Goal: Transaction & Acquisition: Purchase product/service

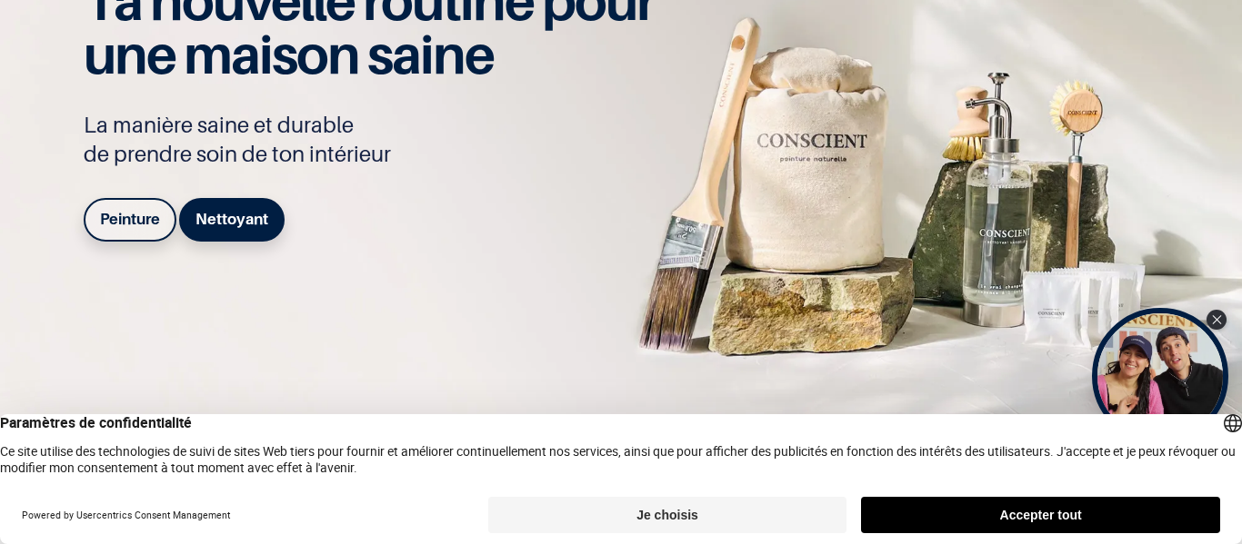
scroll to position [182, 0]
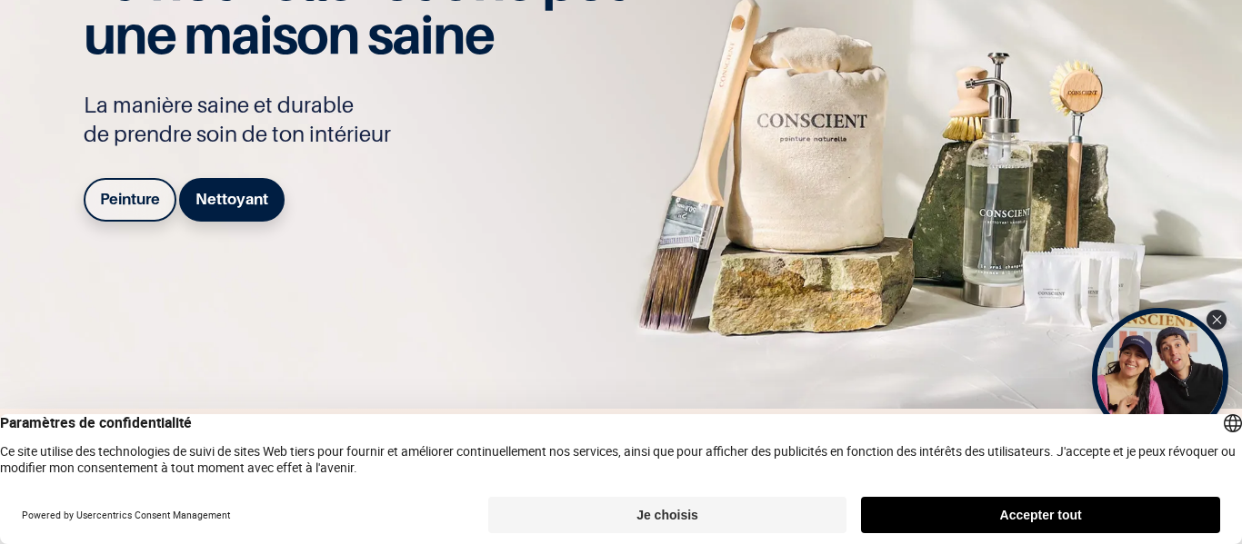
click at [757, 522] on button "Je choisis" at bounding box center [667, 515] width 359 height 36
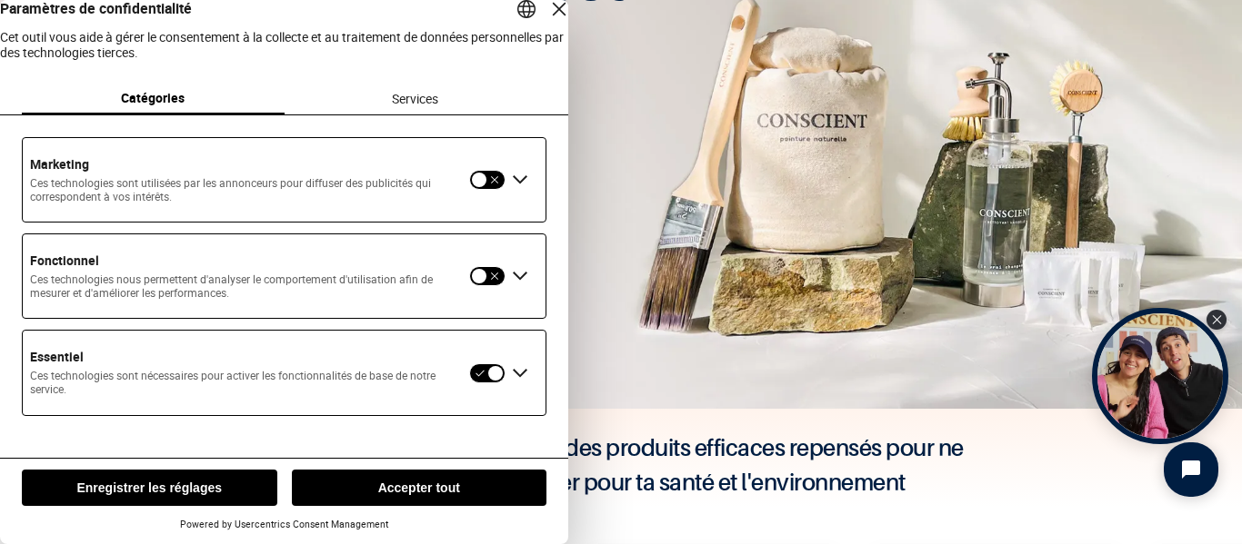
scroll to position [2, 0]
click at [102, 488] on button "Enregistrer les réglages" at bounding box center [149, 488] width 255 height 36
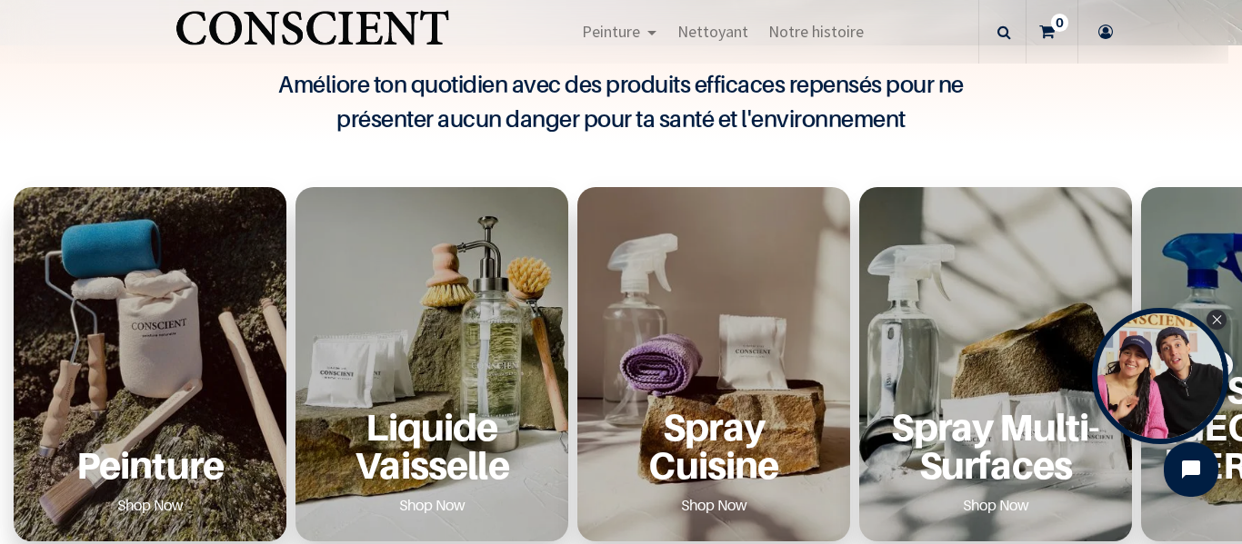
scroll to position [636, 0]
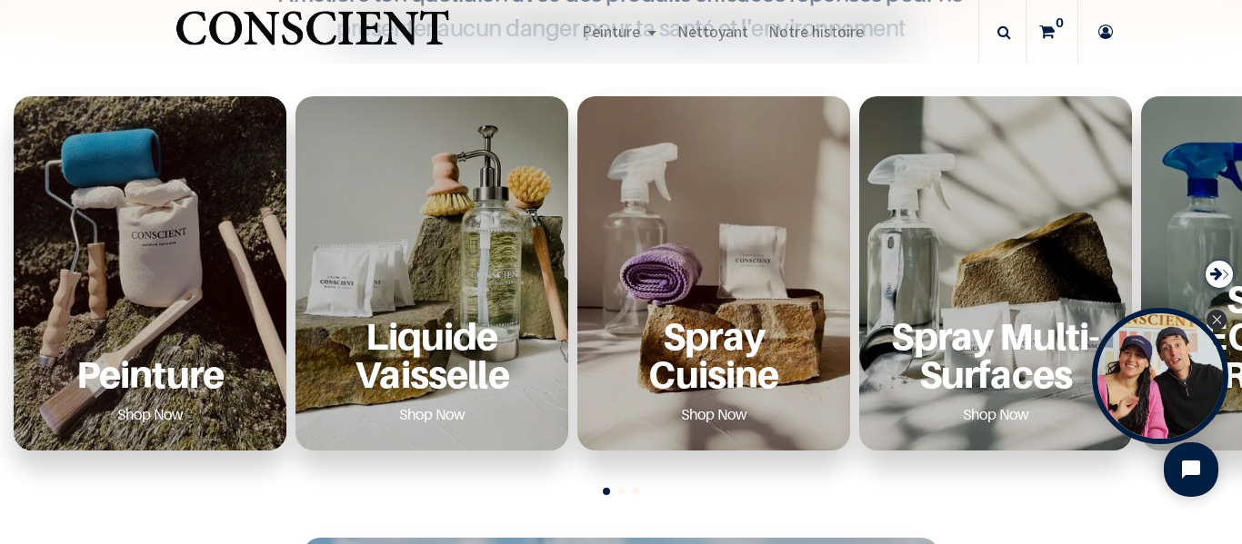
click at [150, 335] on div "Peinture Shop Now" at bounding box center [149, 373] width 229 height 112
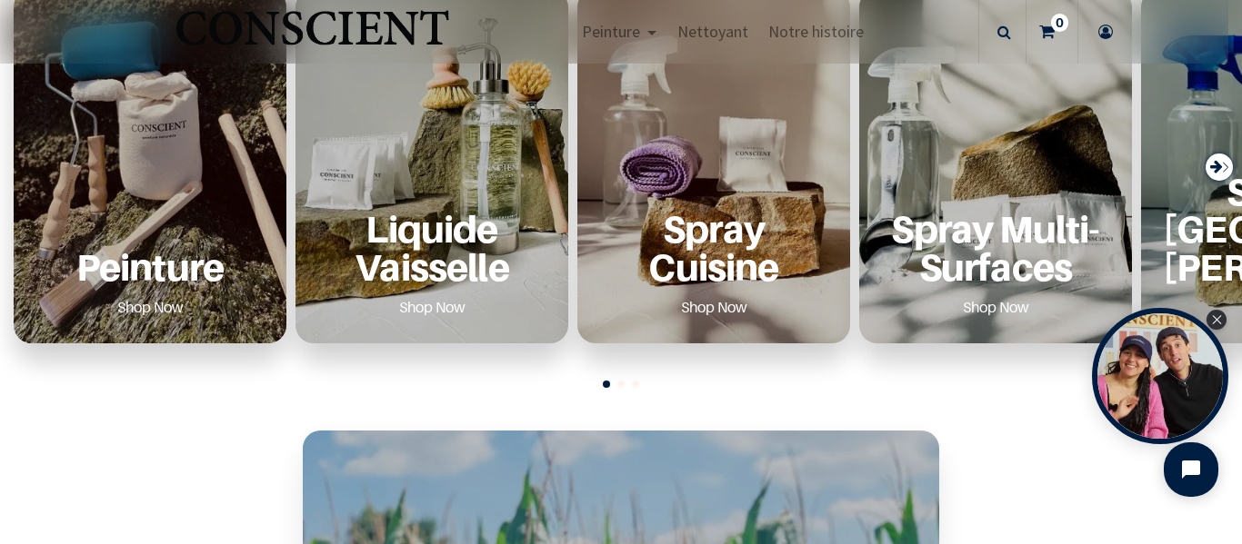
scroll to position [818, 0]
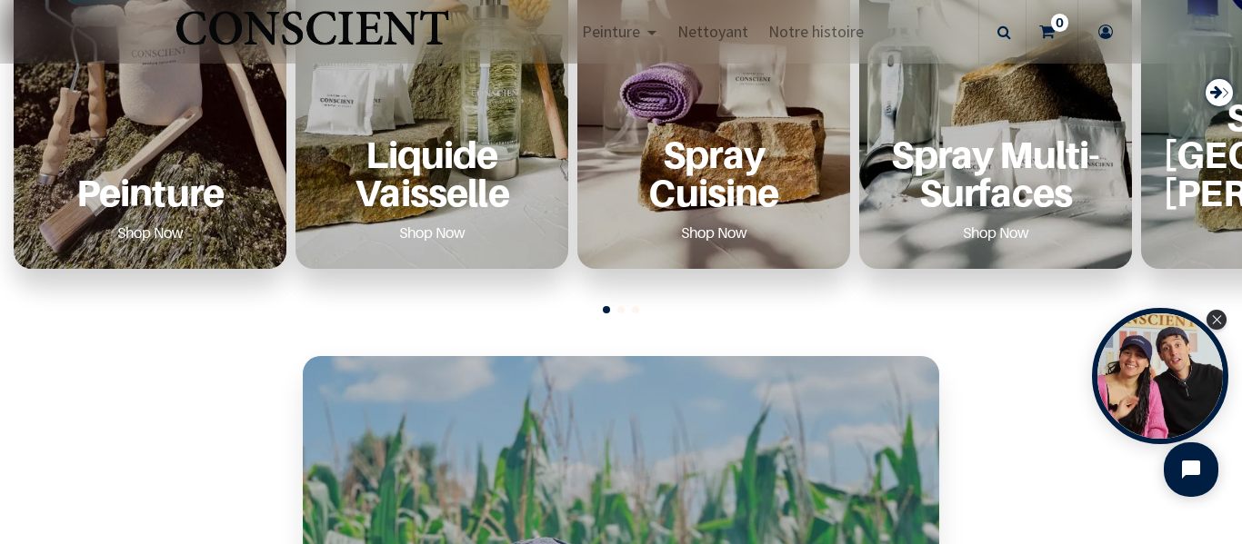
click at [128, 232] on link "Shop Now" at bounding box center [150, 232] width 110 height 29
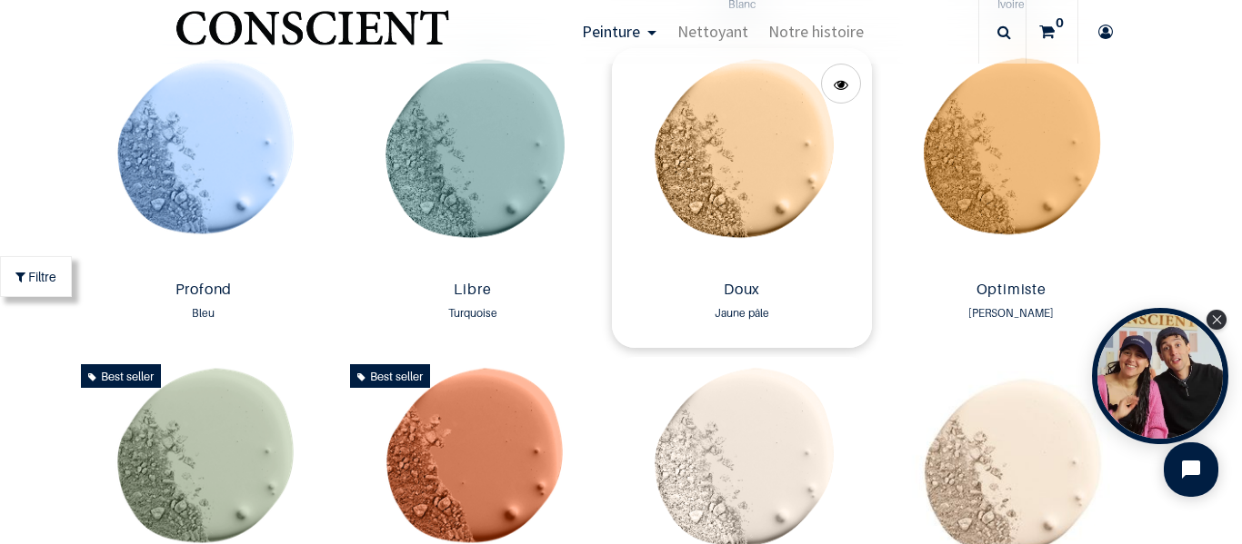
scroll to position [1273, 0]
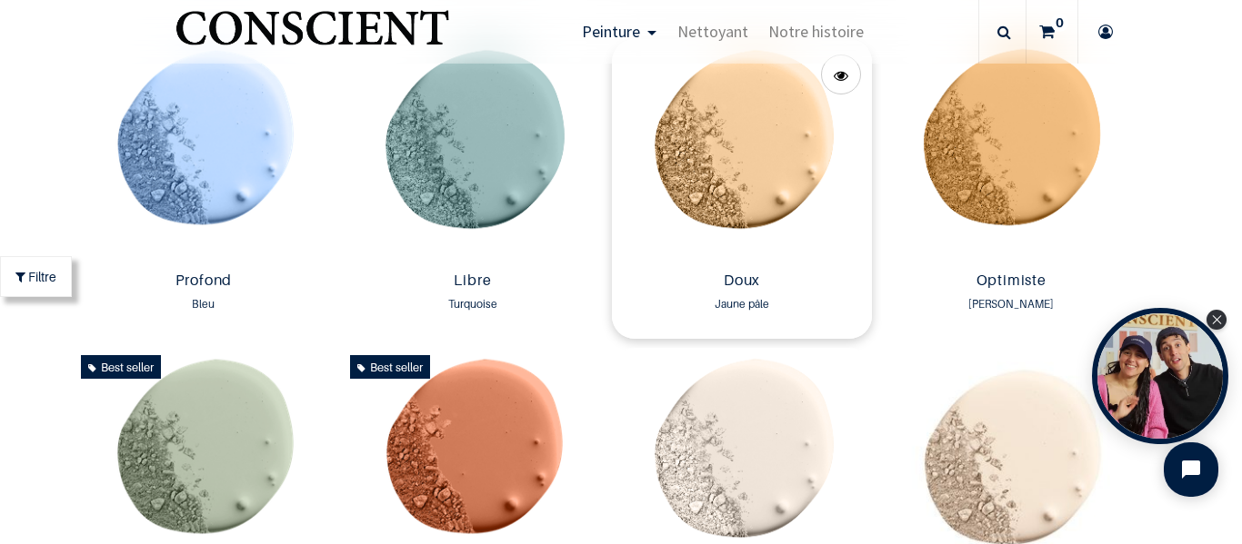
click at [712, 178] on img at bounding box center [742, 151] width 260 height 225
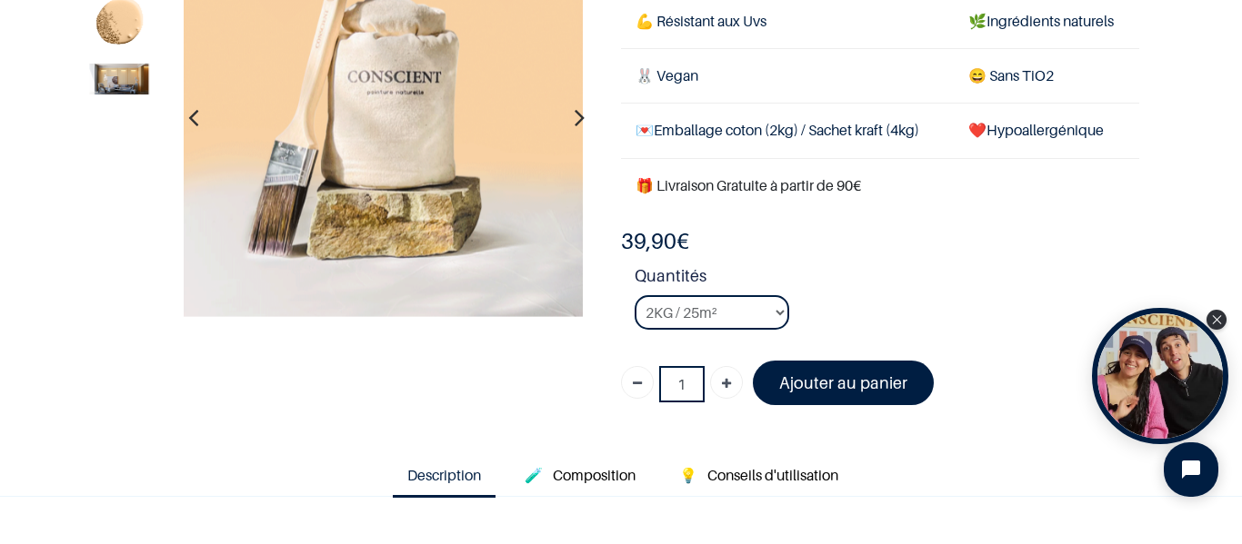
scroll to position [182, 0]
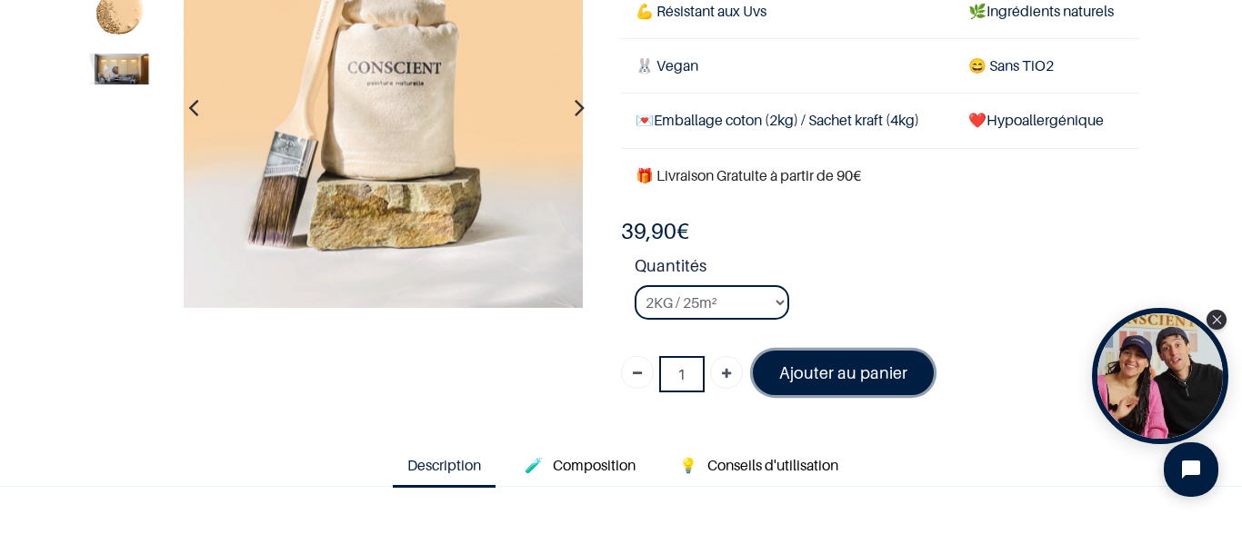
click at [812, 364] on font "Ajouter au panier" at bounding box center [843, 373] width 128 height 19
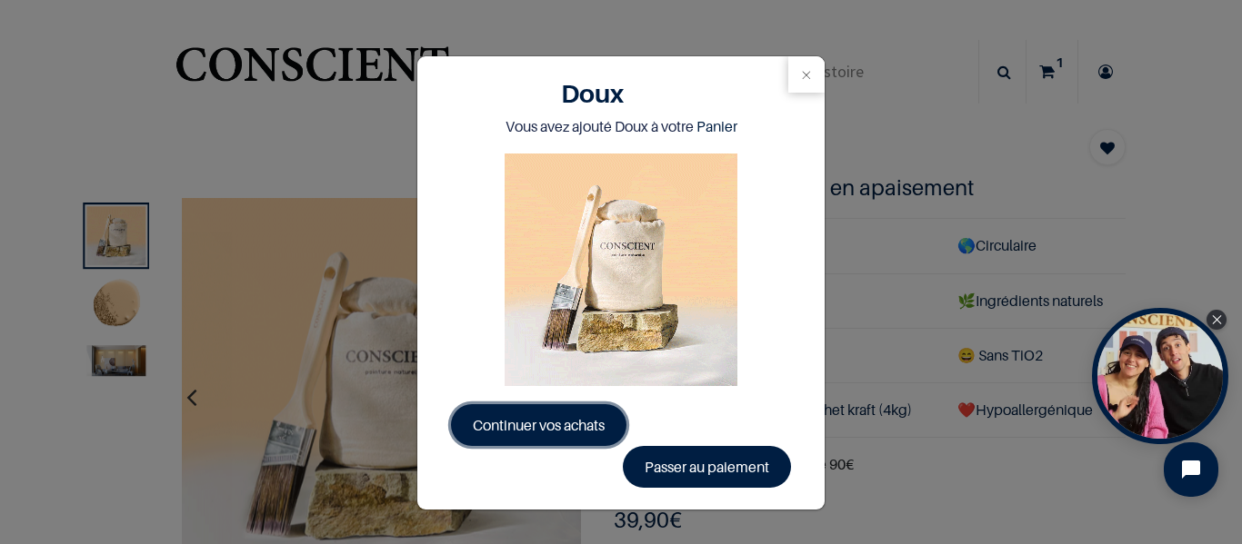
click at [557, 426] on span "Continuer vos achats" at bounding box center [539, 425] width 132 height 18
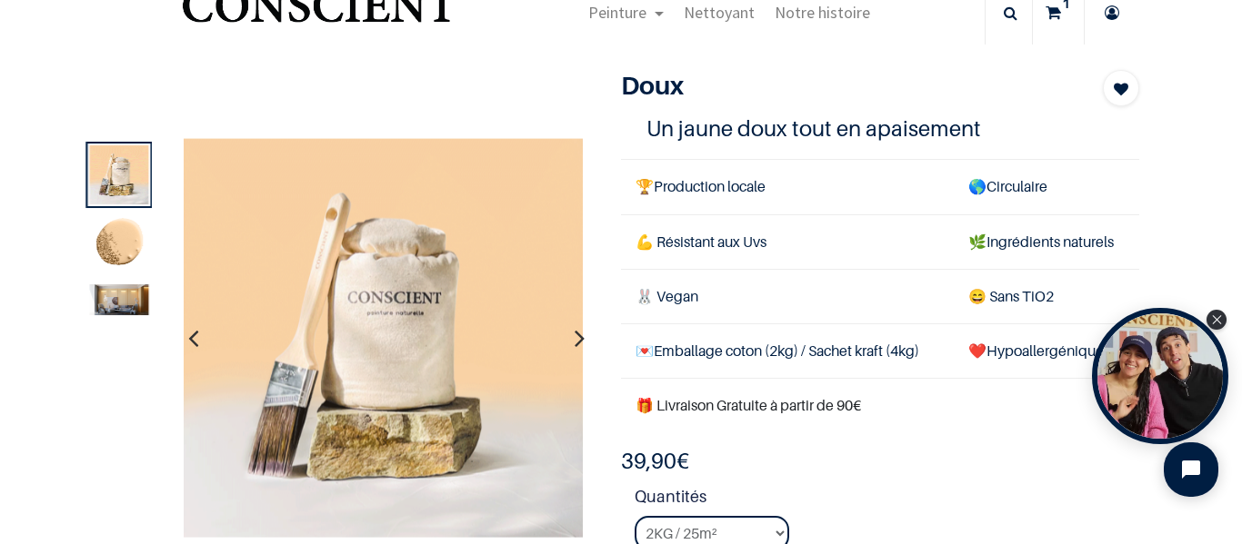
scroll to position [91, 0]
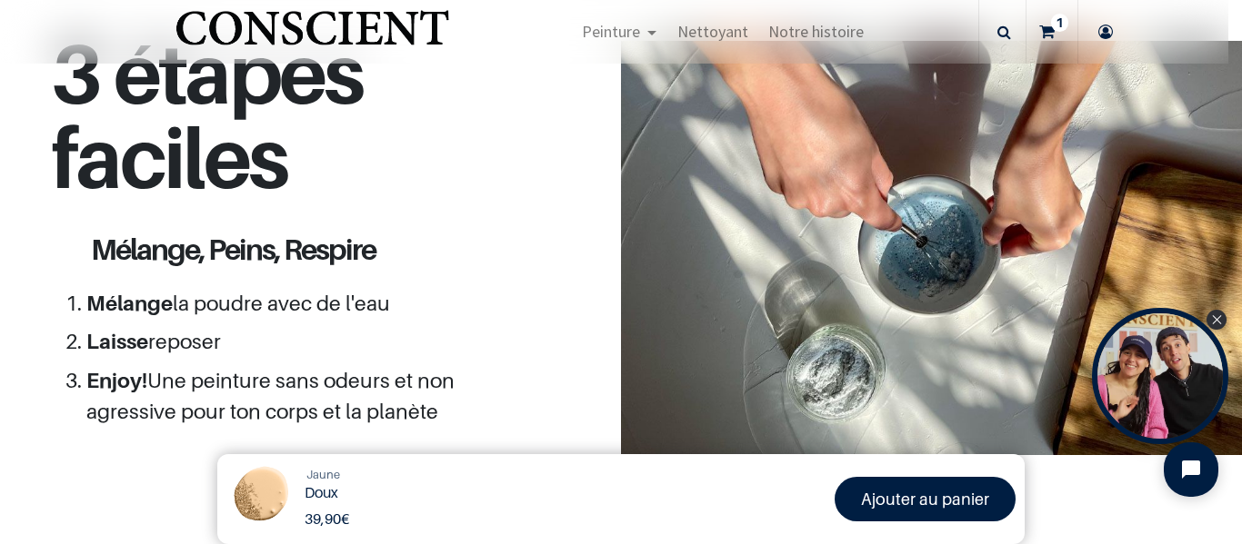
scroll to position [1545, 0]
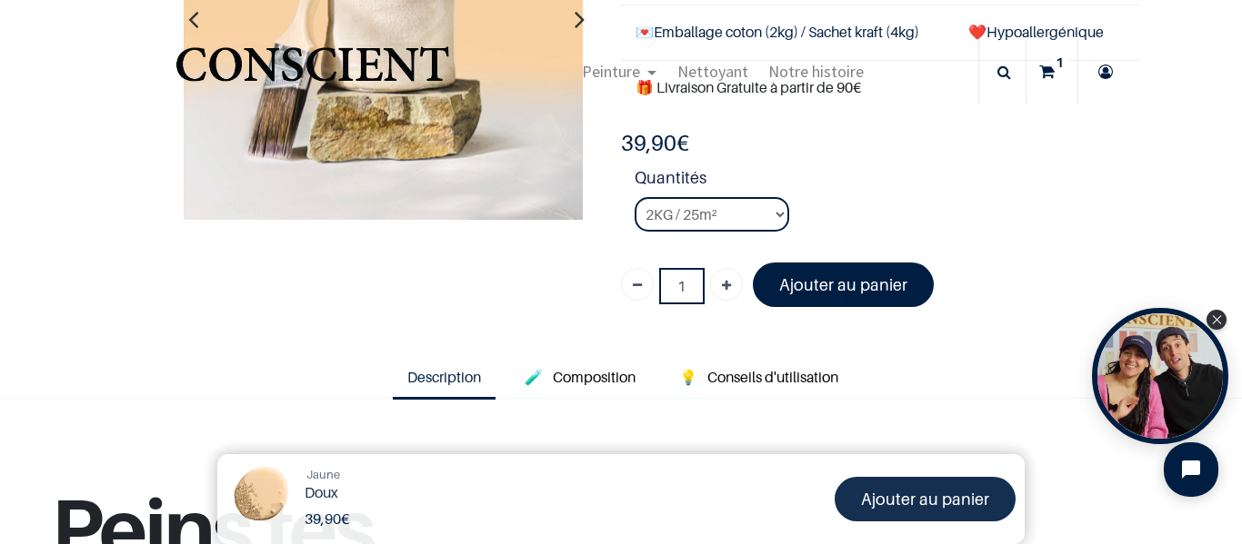
scroll to position [91, 0]
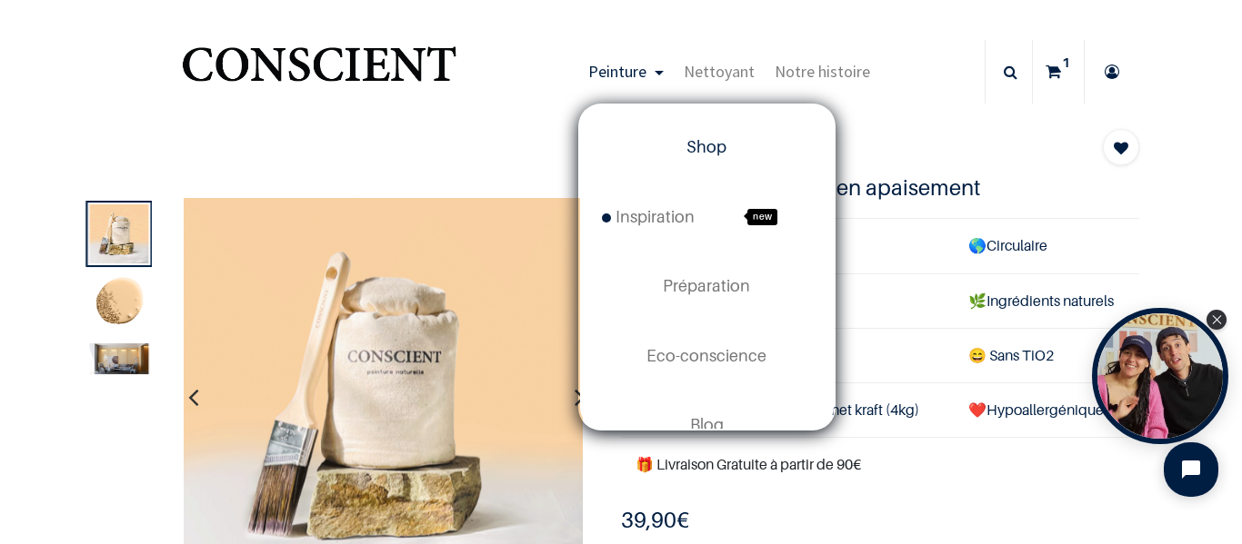
click at [703, 144] on span "Shop" at bounding box center [706, 146] width 40 height 19
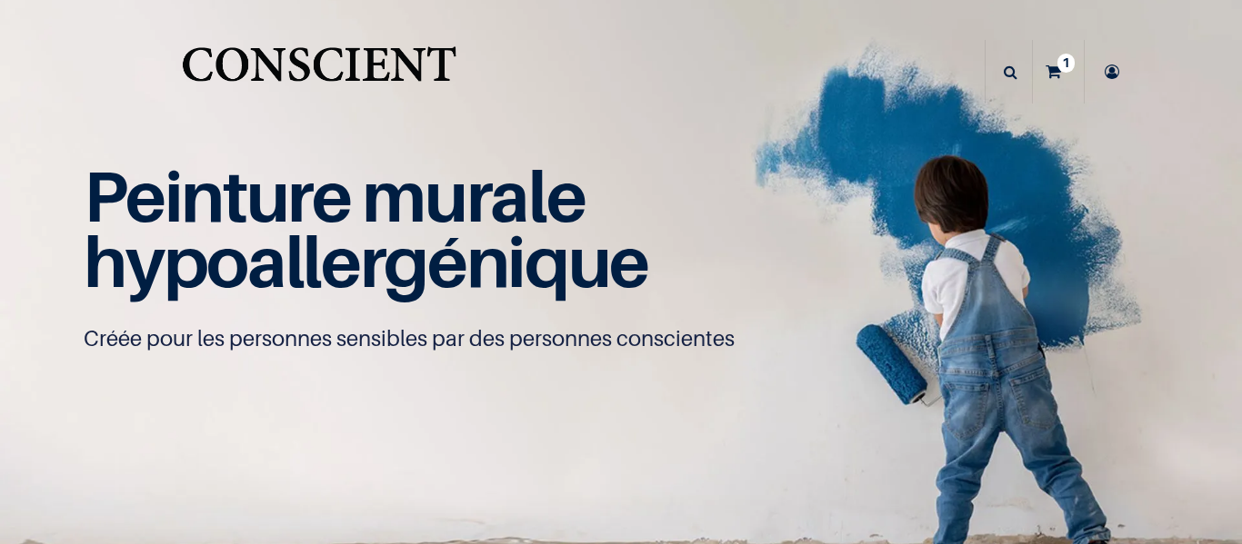
scroll to position [1, 0]
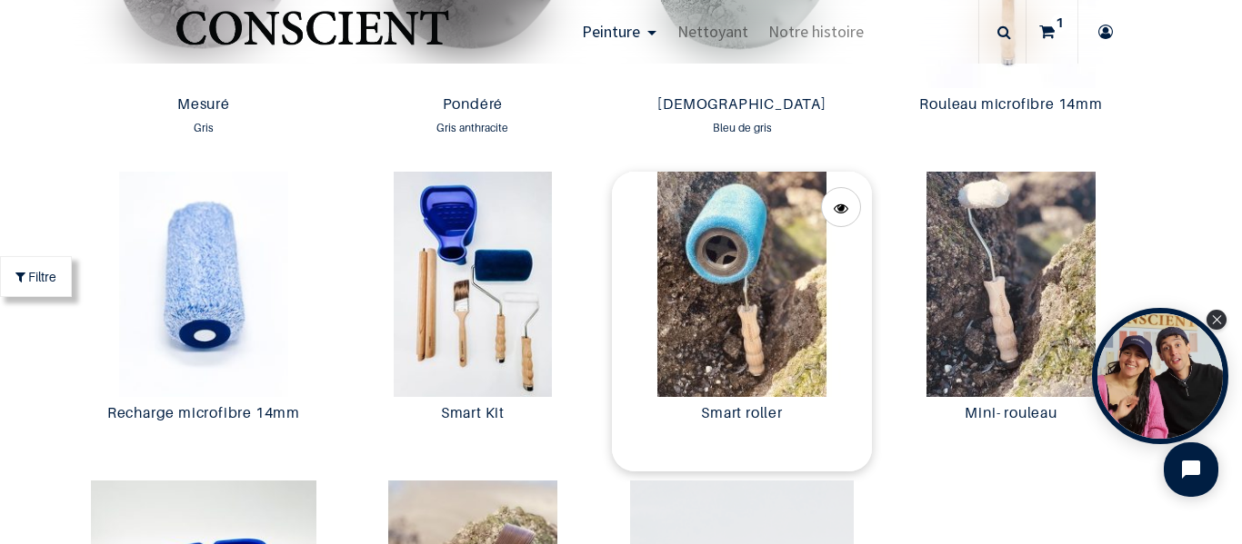
scroll to position [3273, 0]
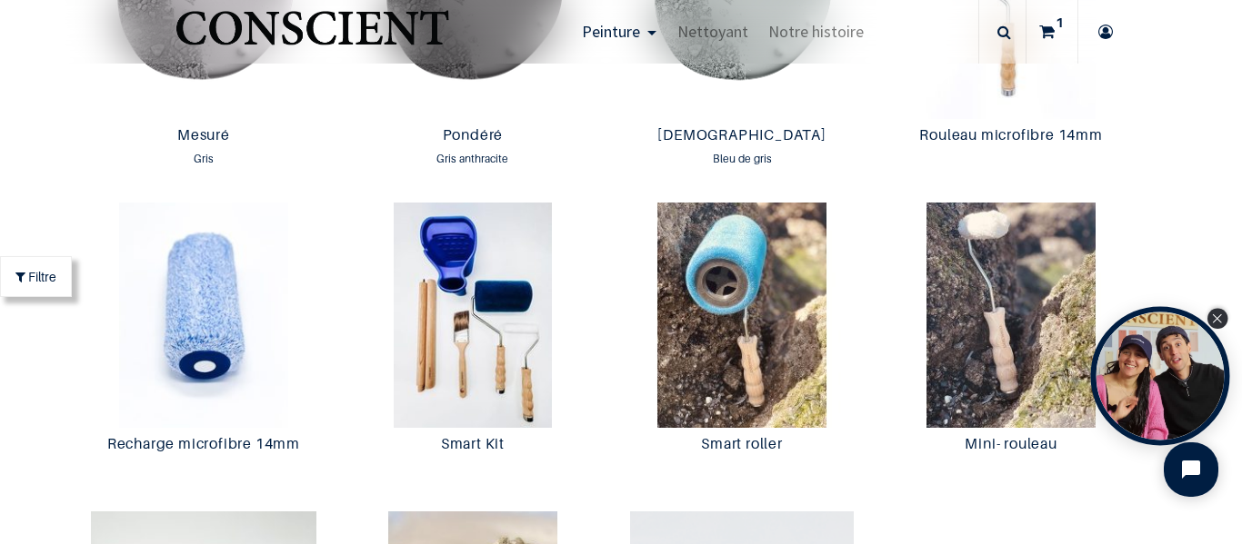
click at [1217, 316] on icon "Close Tolstoy widget" at bounding box center [1217, 318] width 10 height 9
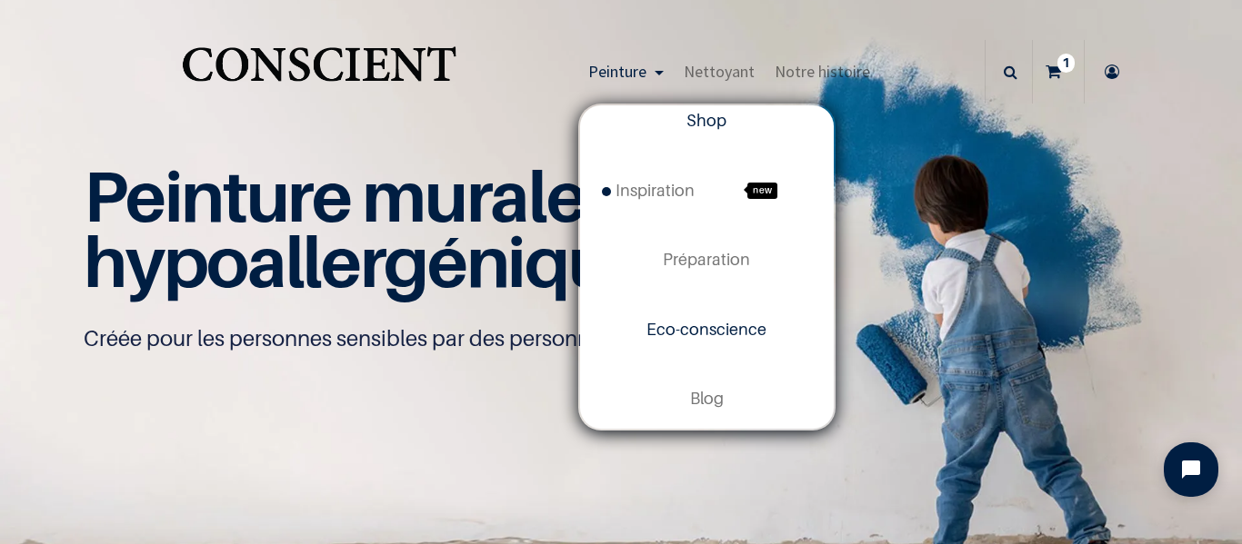
scroll to position [38, 0]
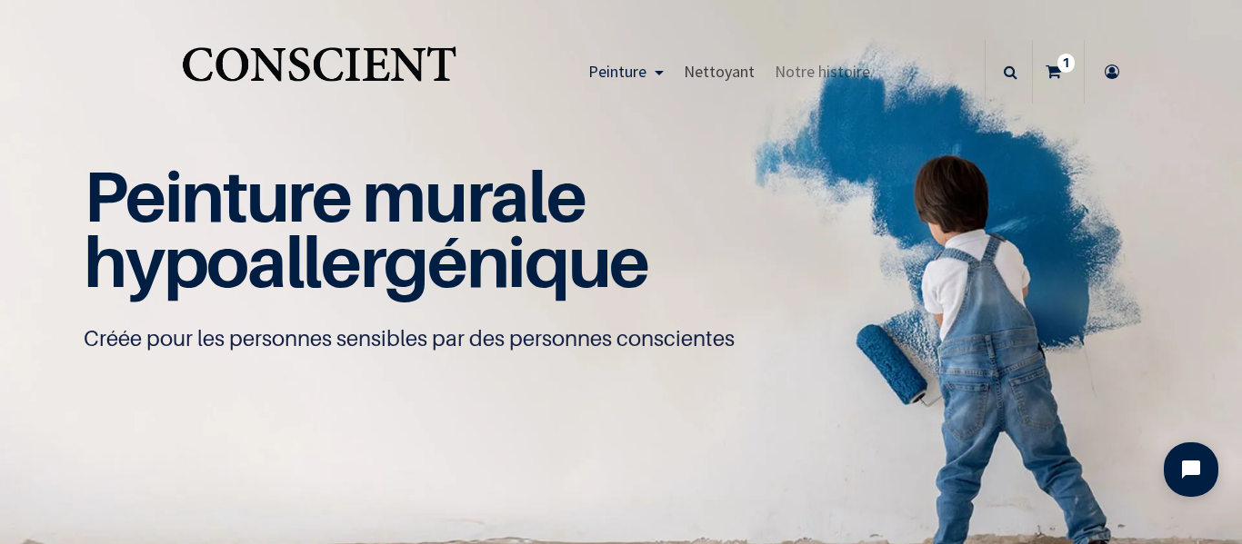
click at [730, 73] on span "Nettoyant" at bounding box center [718, 71] width 71 height 21
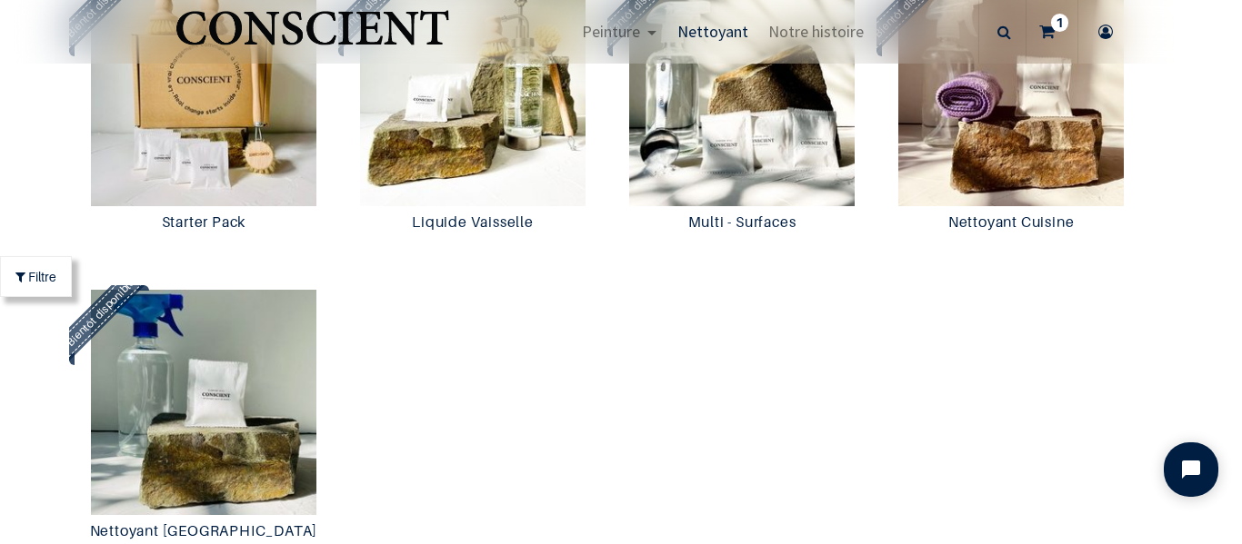
scroll to position [1546, 0]
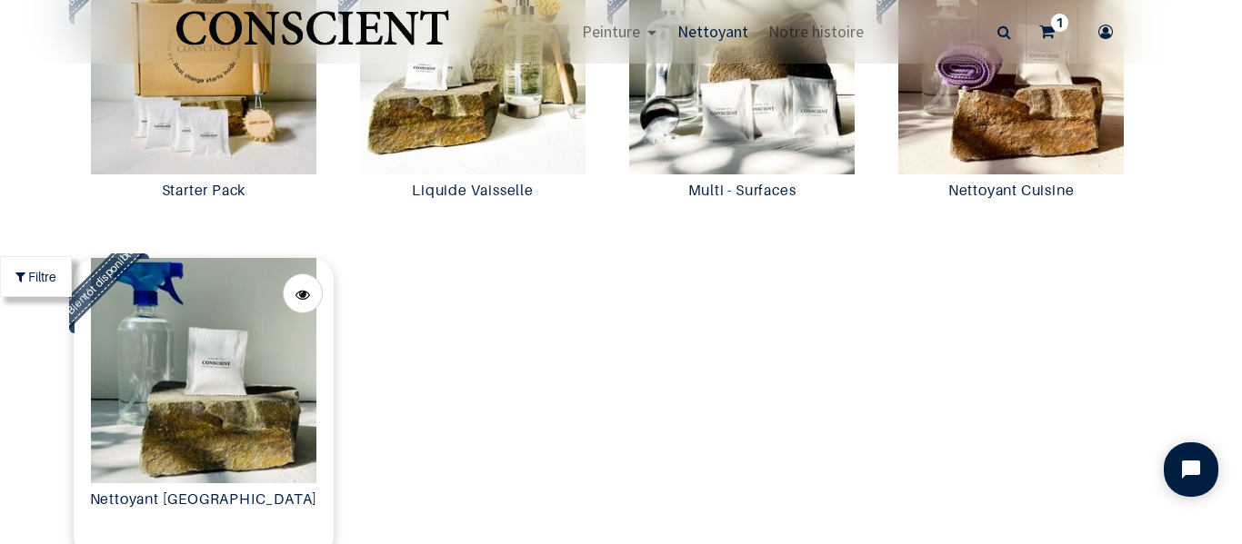
click at [204, 412] on img at bounding box center [204, 370] width 260 height 225
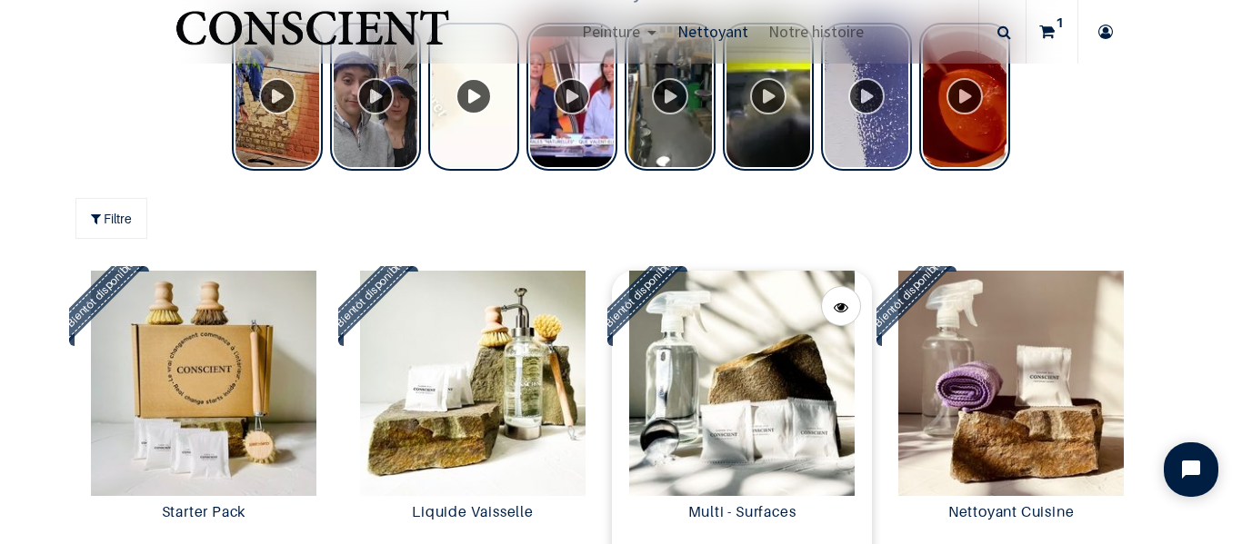
scroll to position [1455, 0]
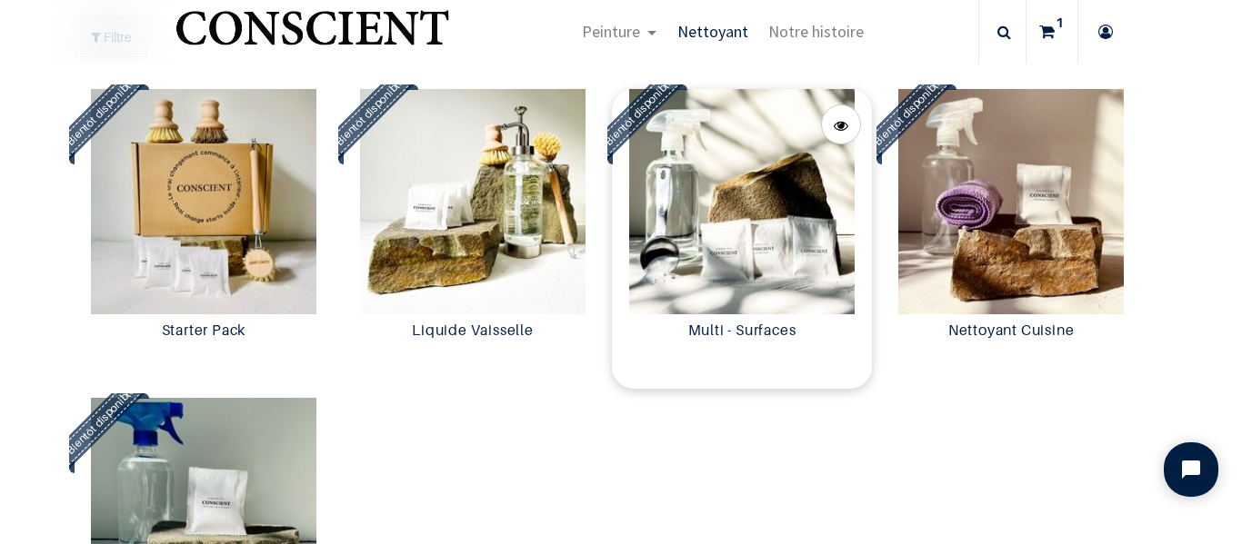
click at [767, 239] on img at bounding box center [742, 201] width 260 height 225
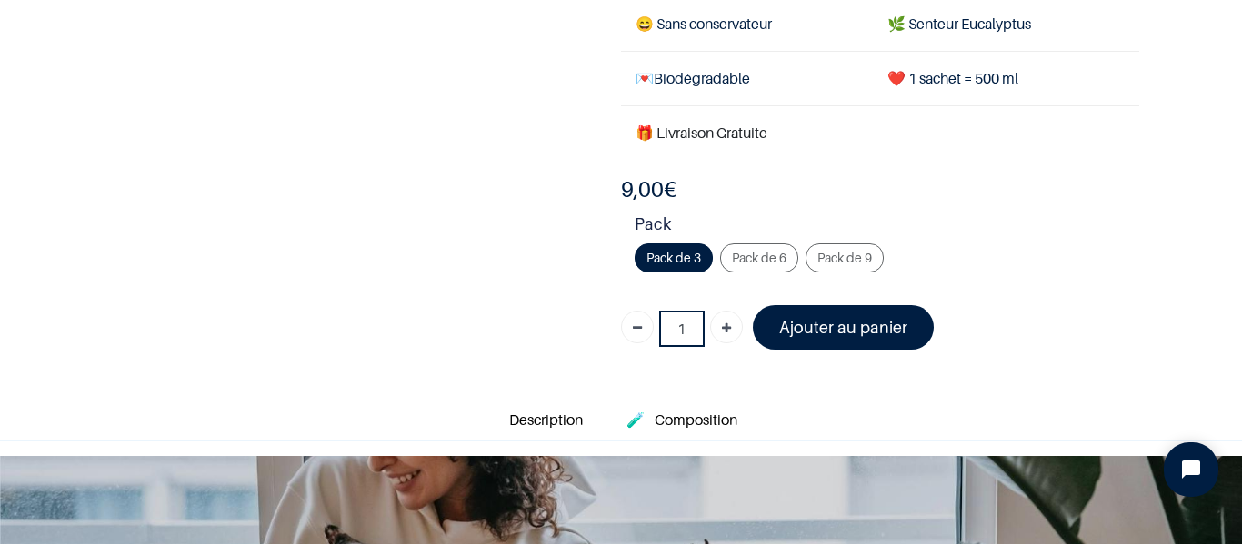
scroll to position [364, 0]
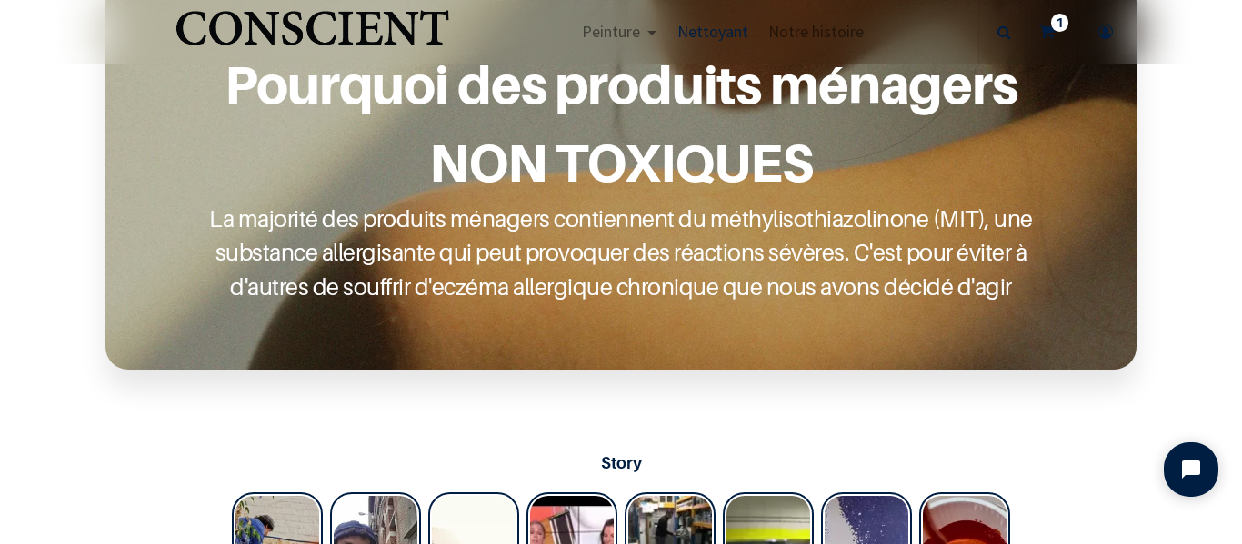
scroll to position [727, 0]
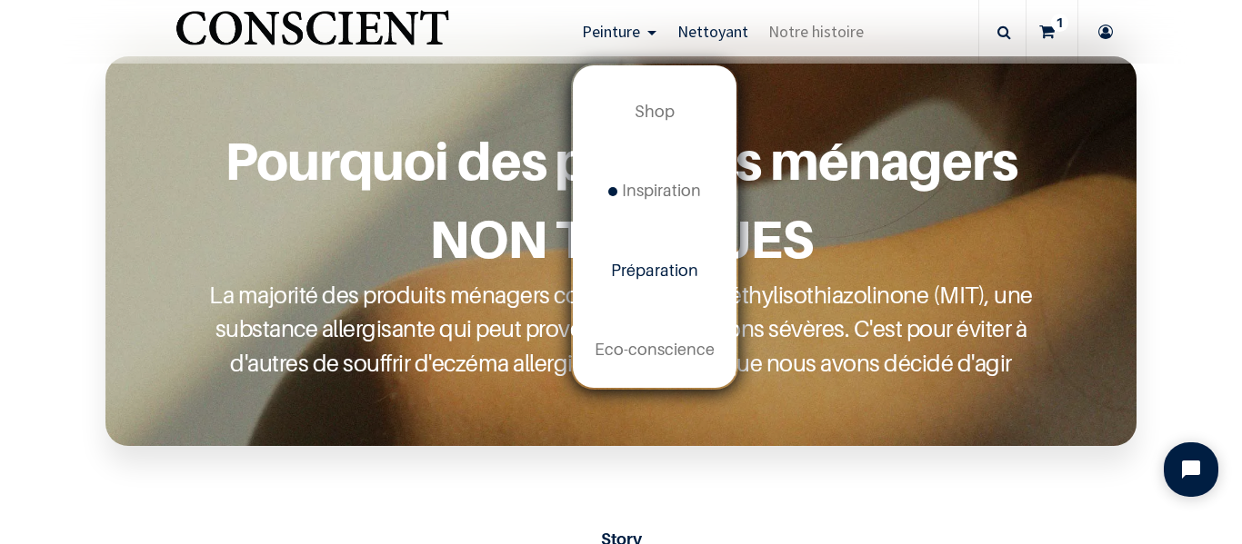
click at [656, 272] on span "Préparation" at bounding box center [654, 270] width 87 height 19
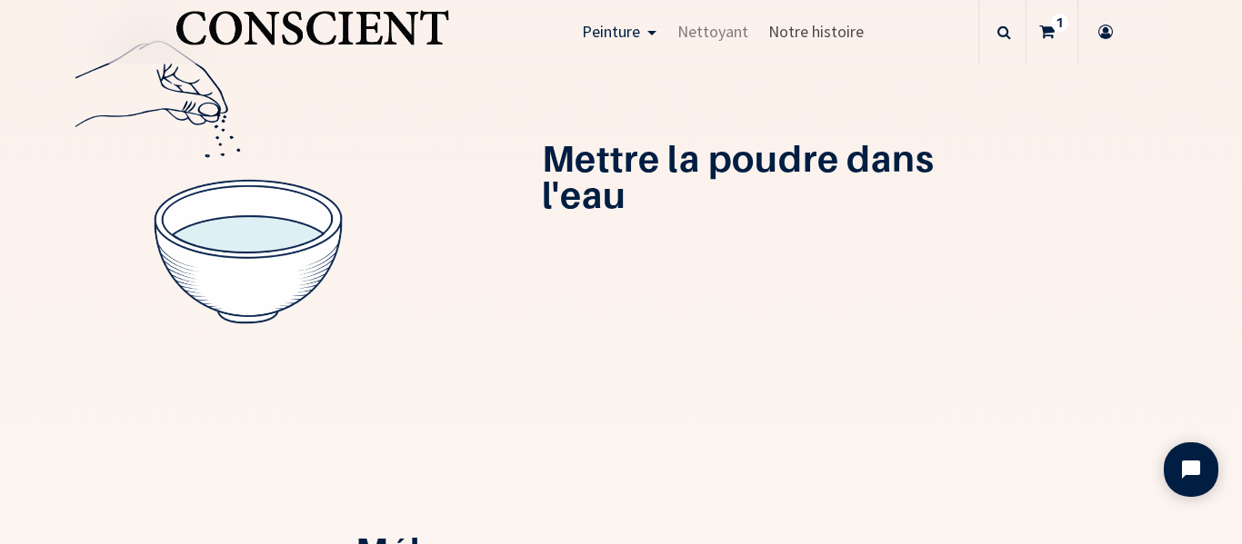
scroll to position [551, 0]
click at [826, 33] on span "Notre histoire" at bounding box center [815, 31] width 95 height 21
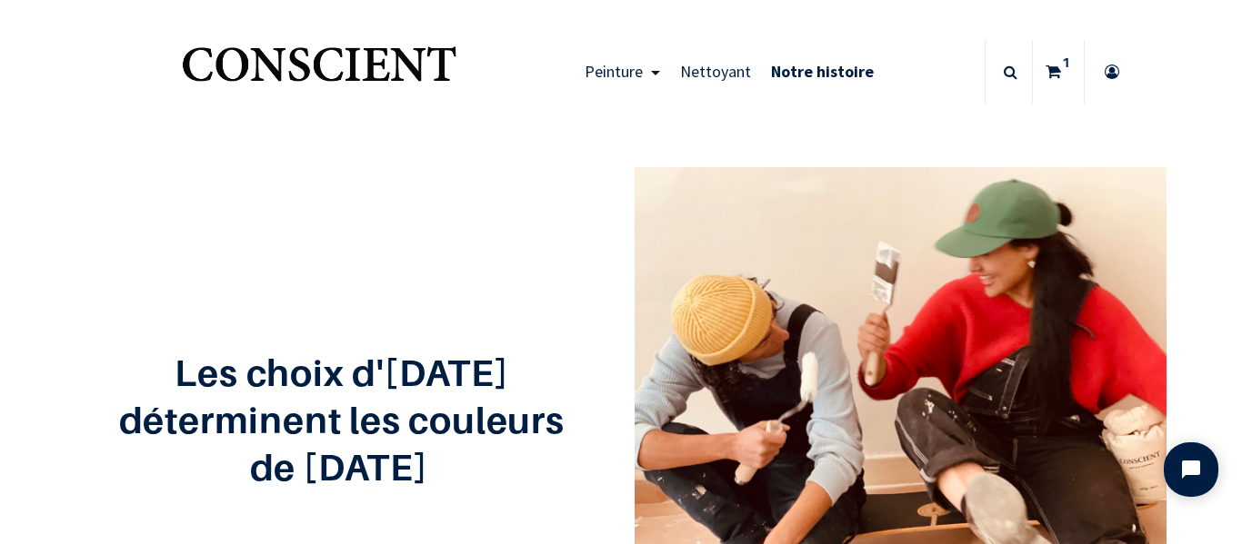
scroll to position [60, 0]
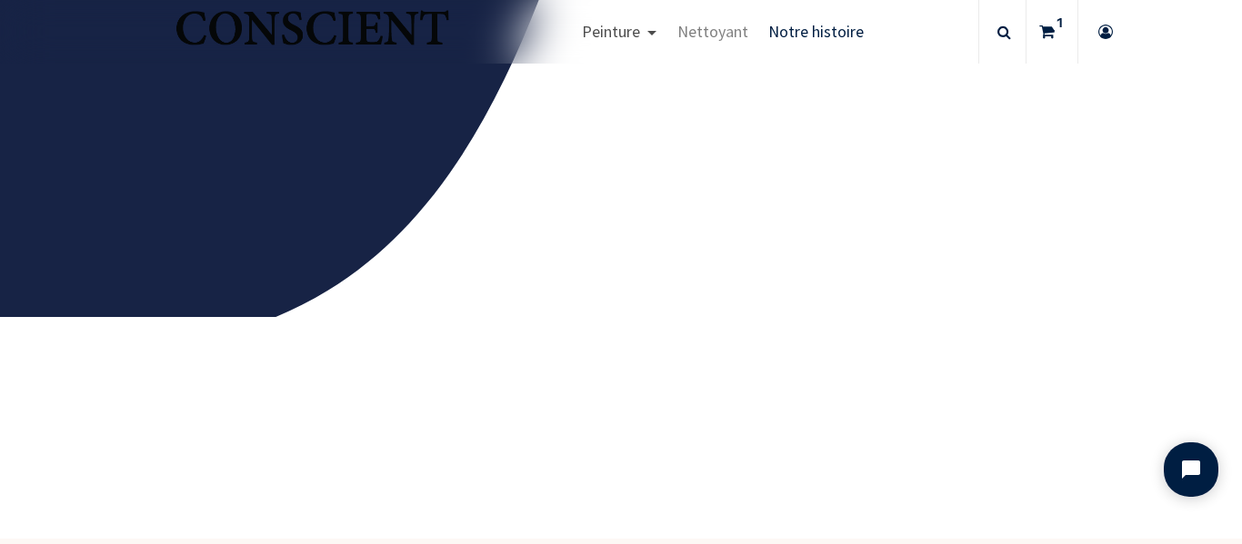
scroll to position [2736, 0]
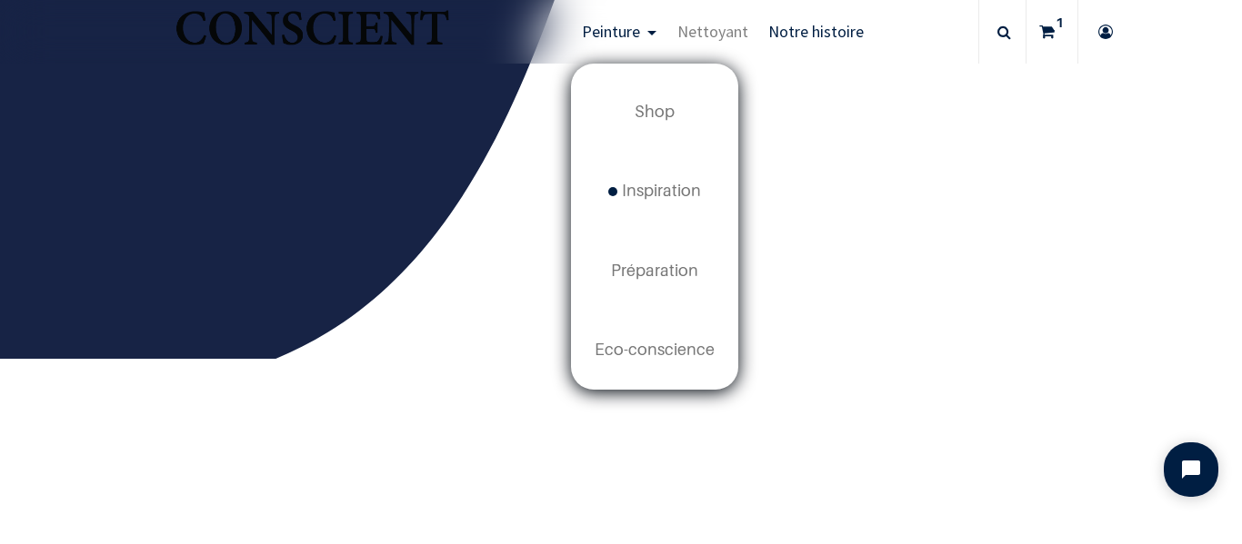
click at [644, 40] on link "Peinture" at bounding box center [618, 32] width 95 height 64
click at [634, 35] on span "Peinture" at bounding box center [611, 31] width 58 height 21
click at [630, 35] on span "Peinture" at bounding box center [611, 31] width 58 height 21
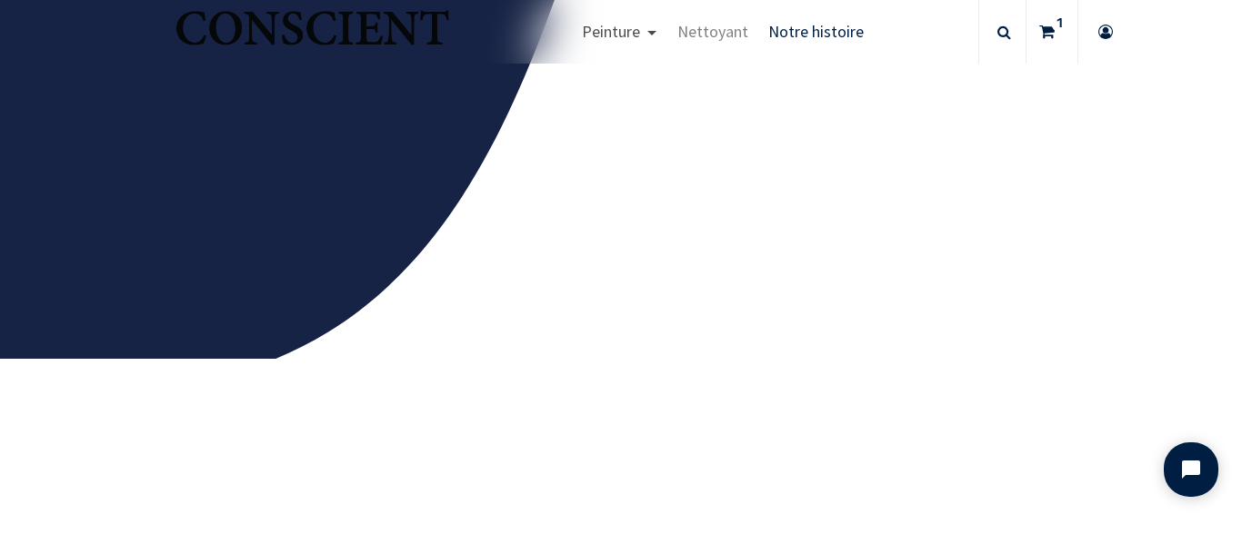
click at [629, 36] on span "Peinture" at bounding box center [611, 31] width 58 height 21
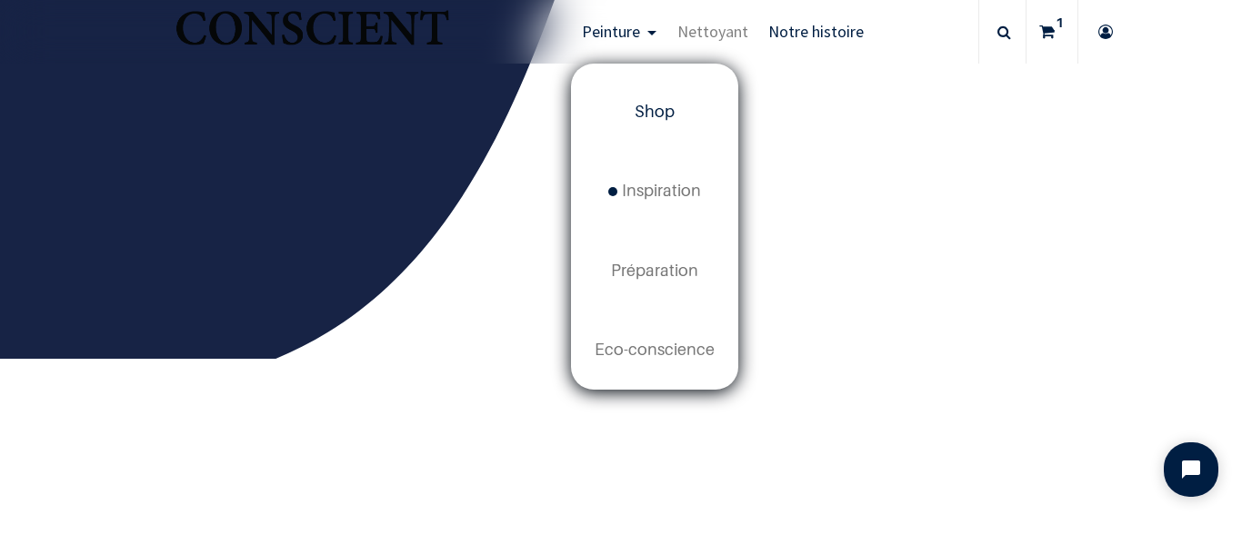
click at [646, 117] on span "Shop" at bounding box center [654, 111] width 40 height 19
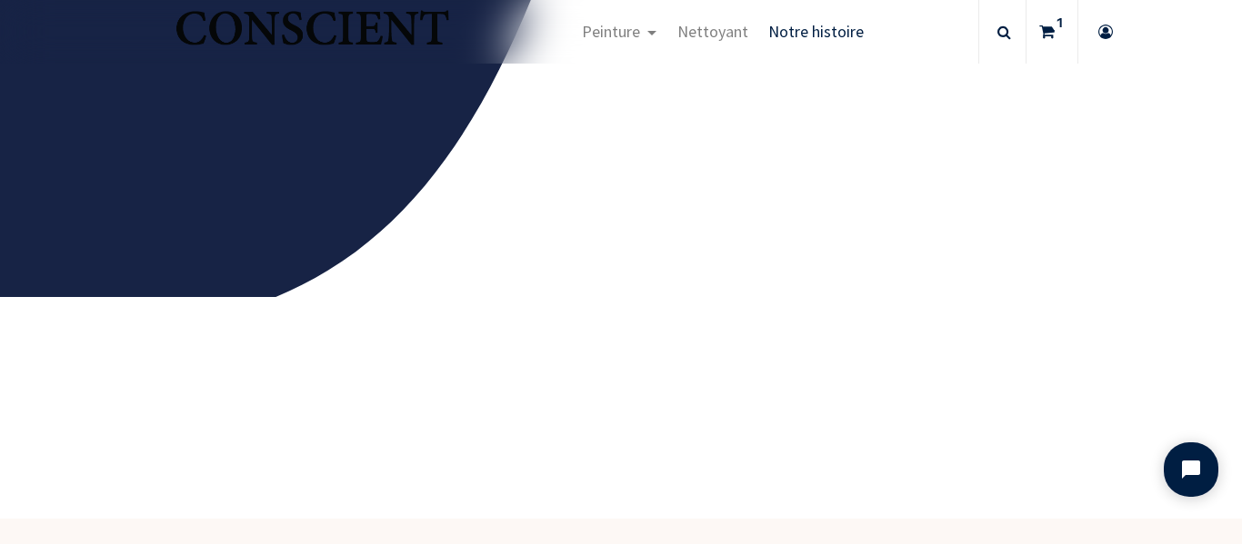
scroll to position [2886, 0]
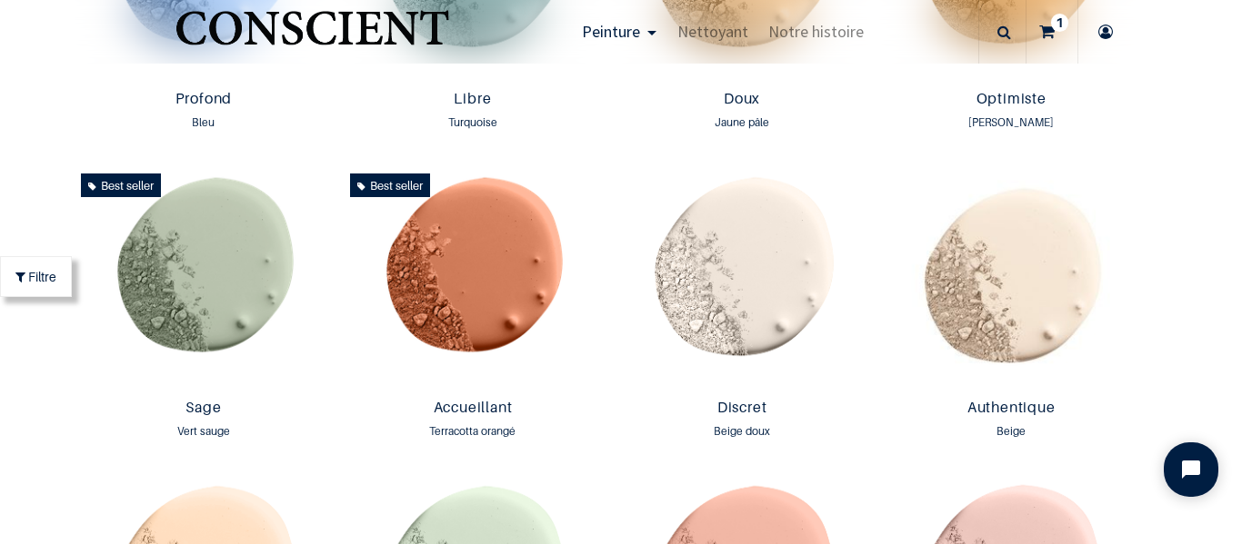
scroll to position [1364, 0]
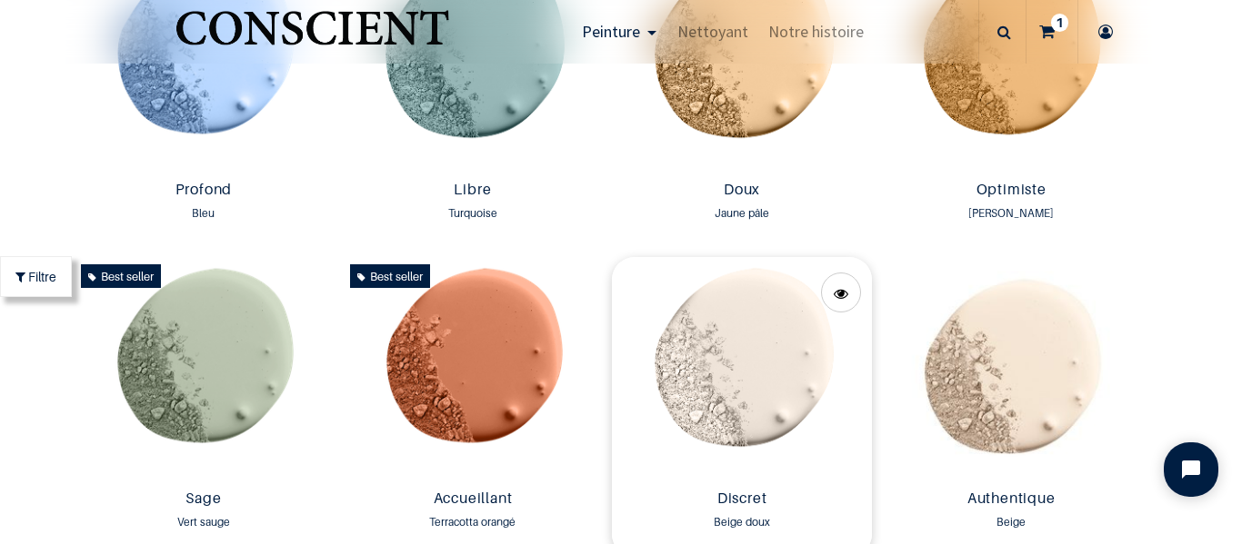
click at [753, 376] on img at bounding box center [742, 369] width 260 height 225
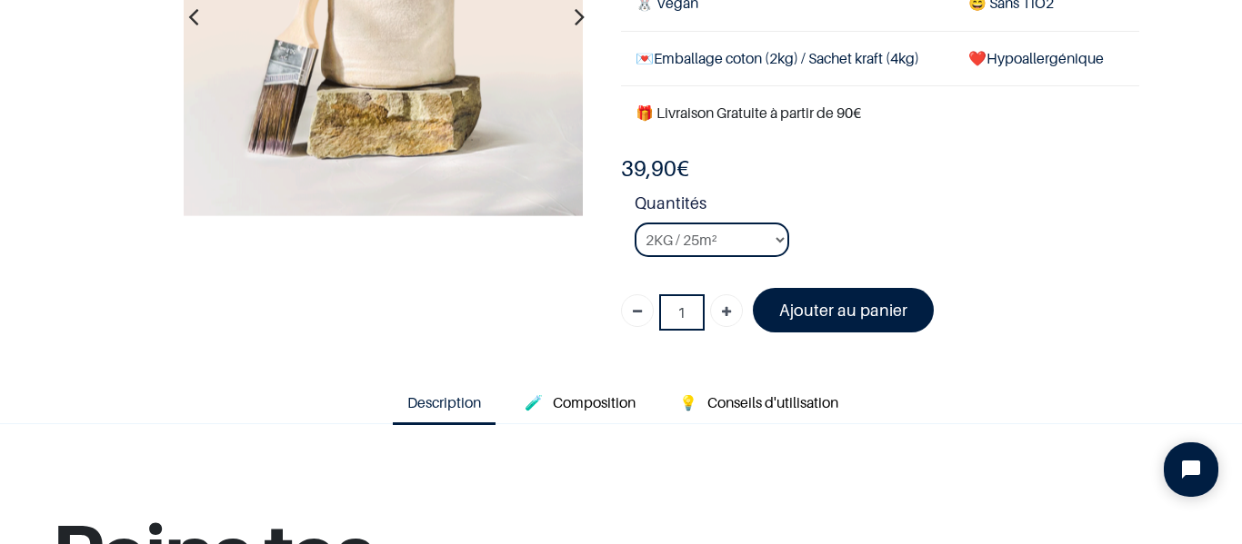
scroll to position [155, 0]
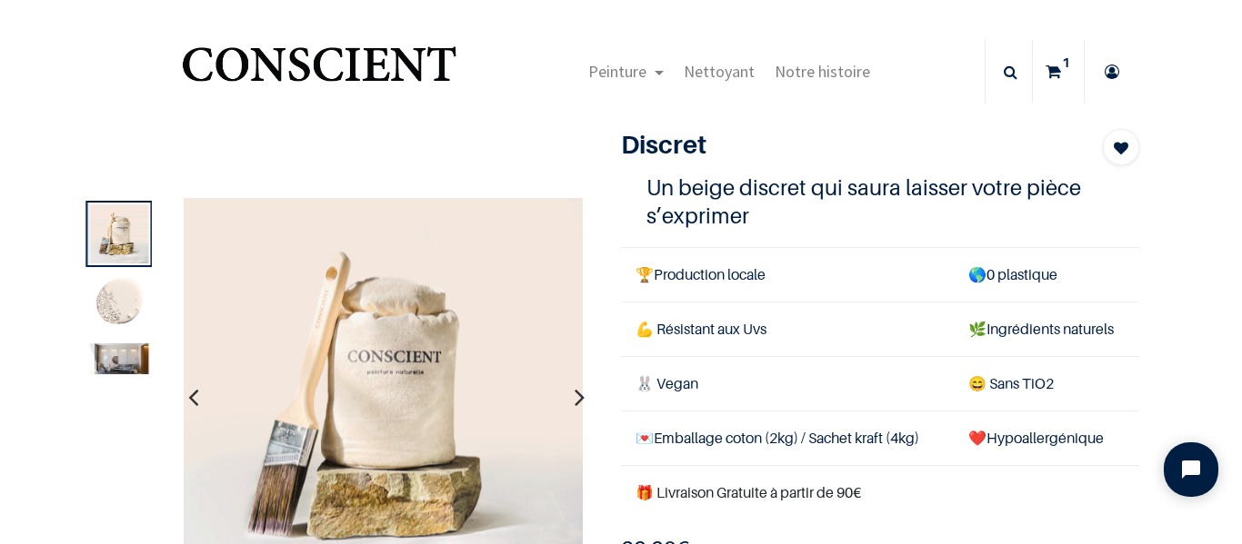
click at [574, 395] on icon "button" at bounding box center [579, 397] width 10 height 49
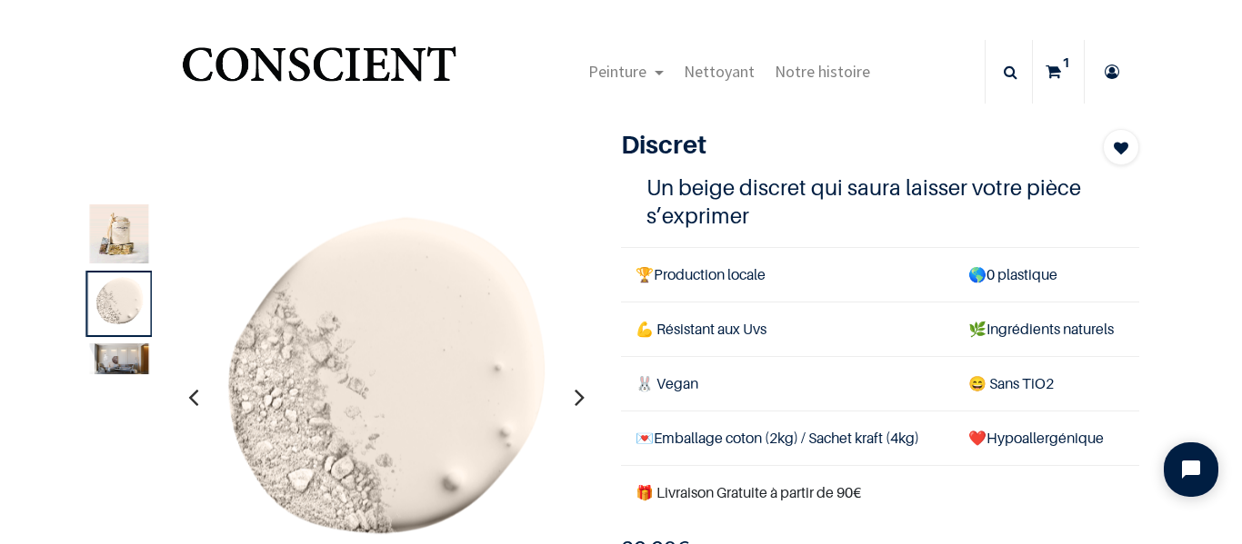
click at [578, 388] on button "button" at bounding box center [579, 397] width 28 height 67
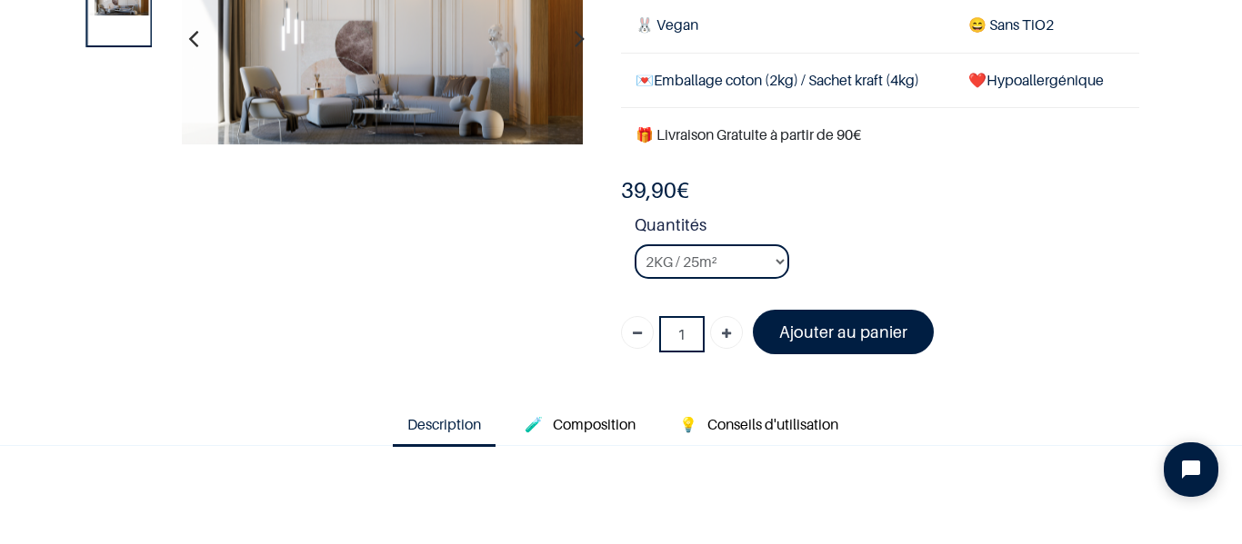
scroll to position [273, 0]
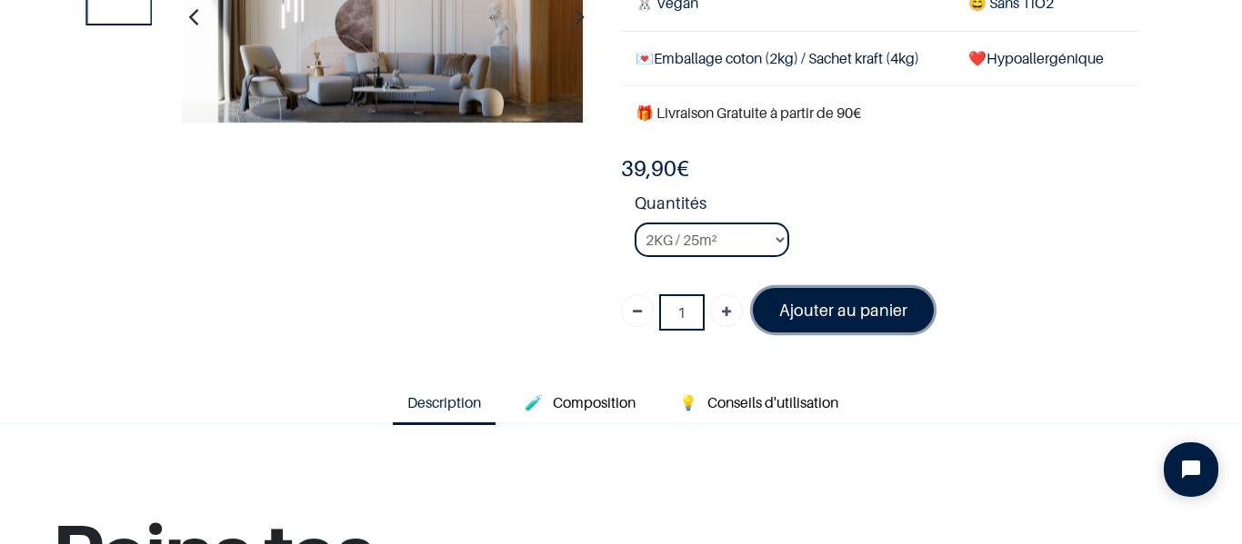
click at [785, 309] on font "Ajouter au panier" at bounding box center [843, 310] width 128 height 19
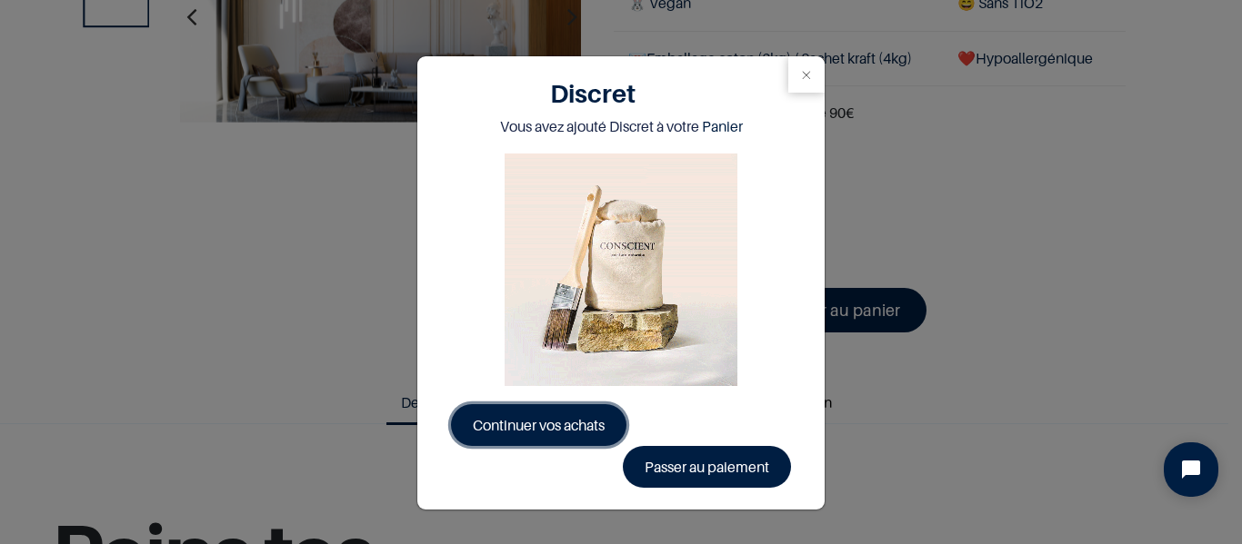
click at [578, 427] on span "Continuer vos achats" at bounding box center [539, 425] width 132 height 18
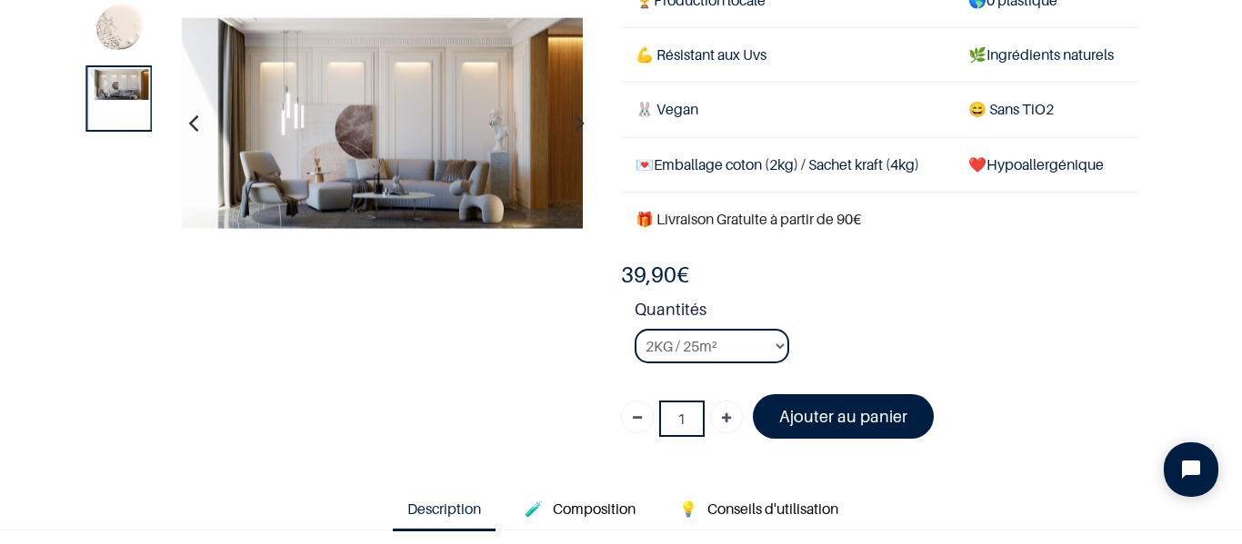
scroll to position [182, 0]
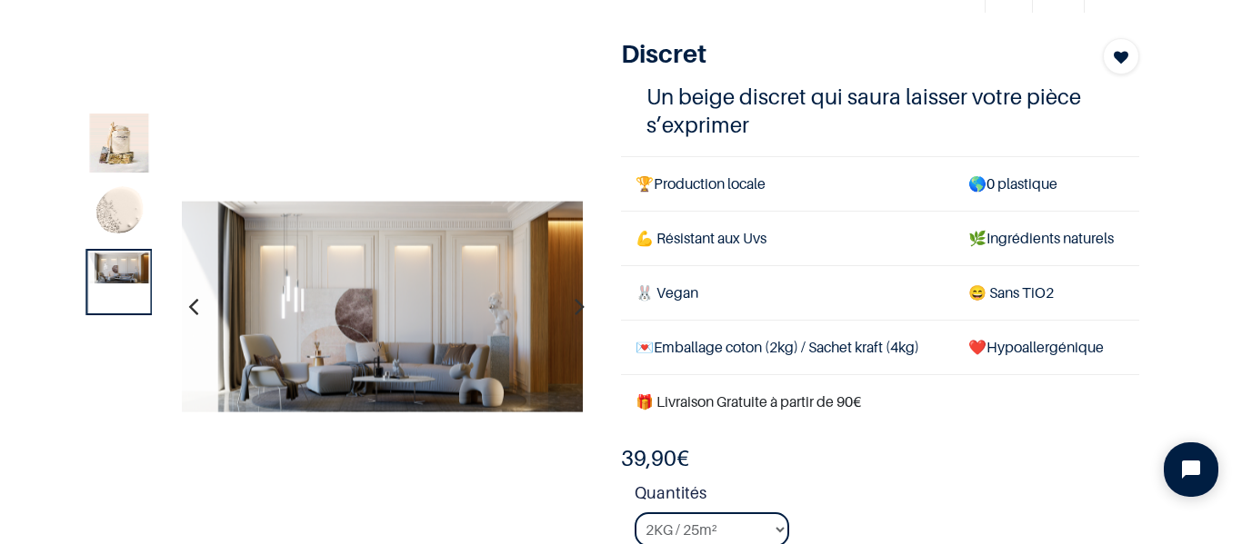
scroll to position [182, 0]
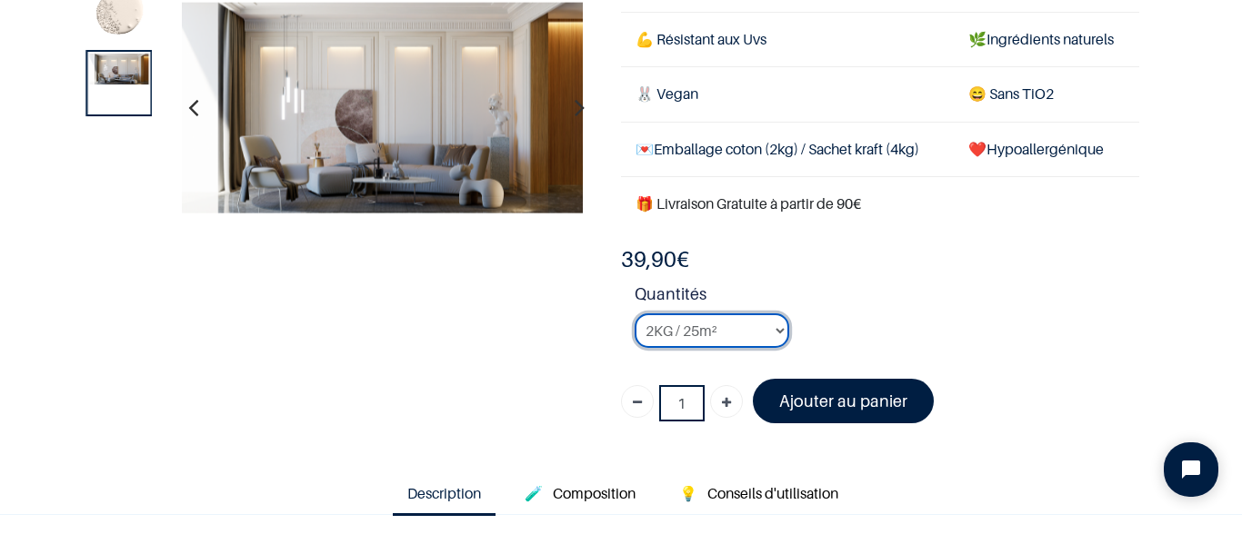
click at [766, 328] on select "2KG / 25m² 4KG / 50m² 8KG / 100m² Testeur" at bounding box center [711, 331] width 155 height 35
click at [634, 314] on select "2KG / 25m² 4KG / 50m² 8KG / 100m² Testeur" at bounding box center [711, 331] width 155 height 35
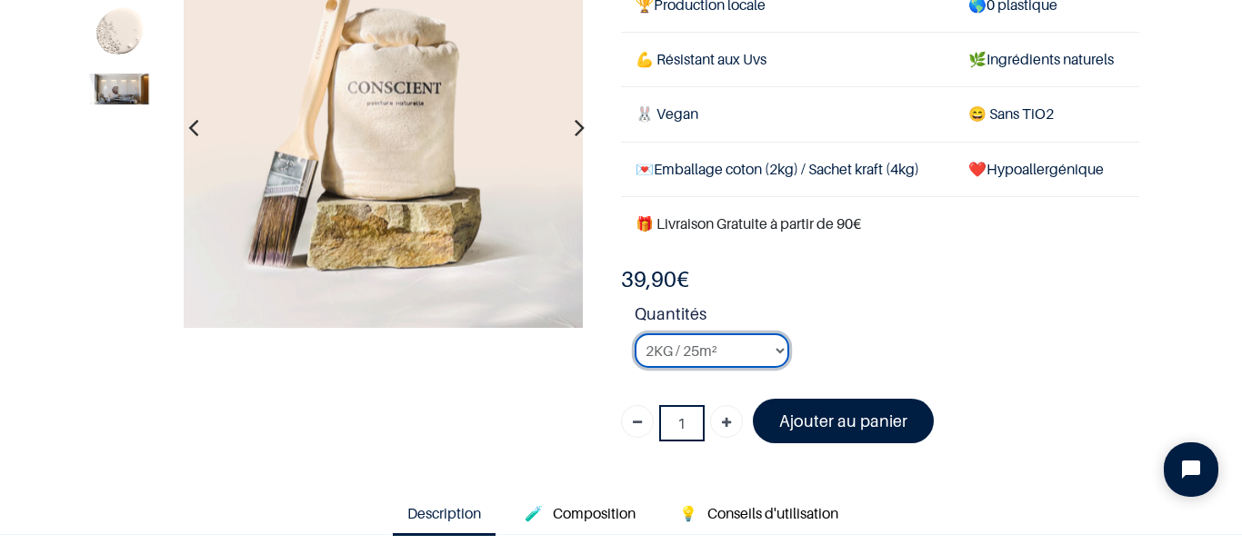
scroll to position [182, 0]
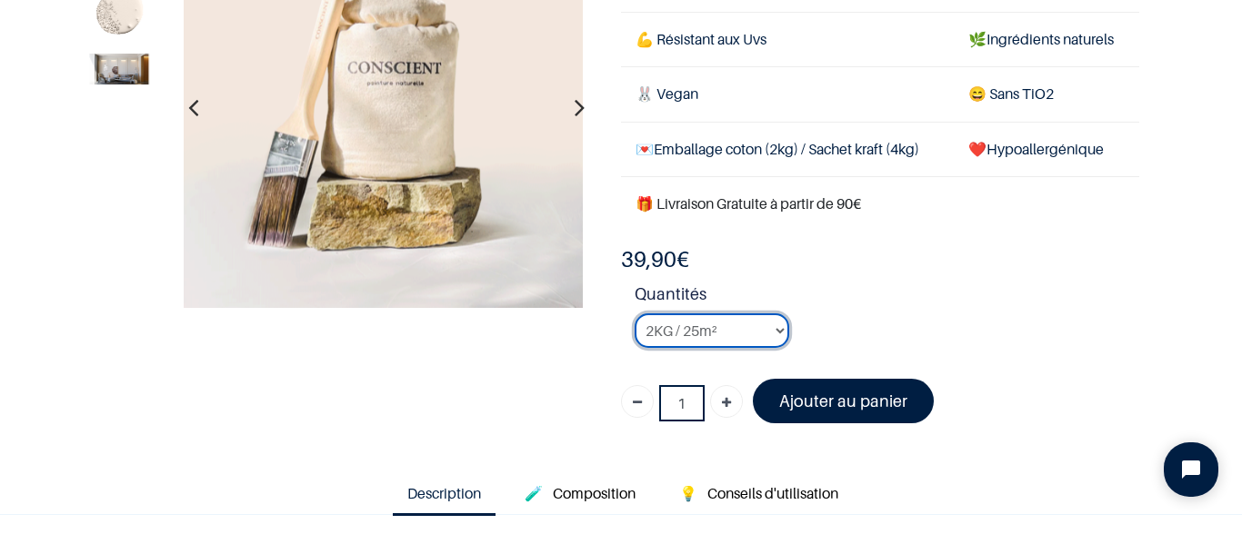
click at [772, 324] on select "2KG / 25m² 4KG / 50m² 8KG / 100m² Testeur" at bounding box center [711, 331] width 155 height 35
select select "23"
click at [634, 314] on select "2KG / 25m² 4KG / 50m² 8KG / 100m² Testeur" at bounding box center [711, 331] width 155 height 35
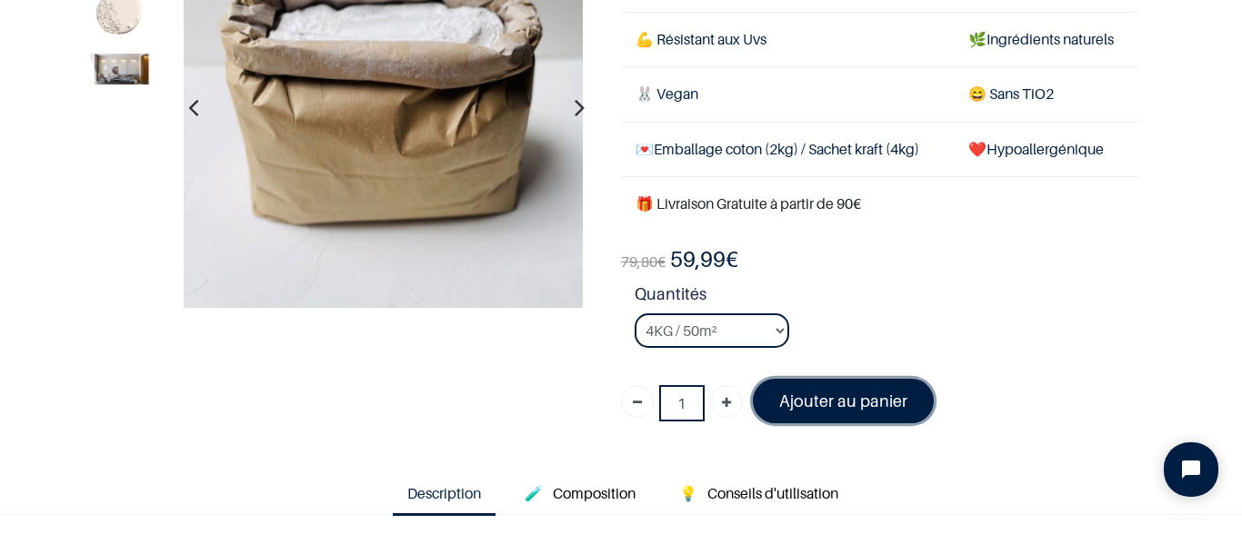
click at [823, 409] on font "Ajouter au panier" at bounding box center [843, 401] width 128 height 19
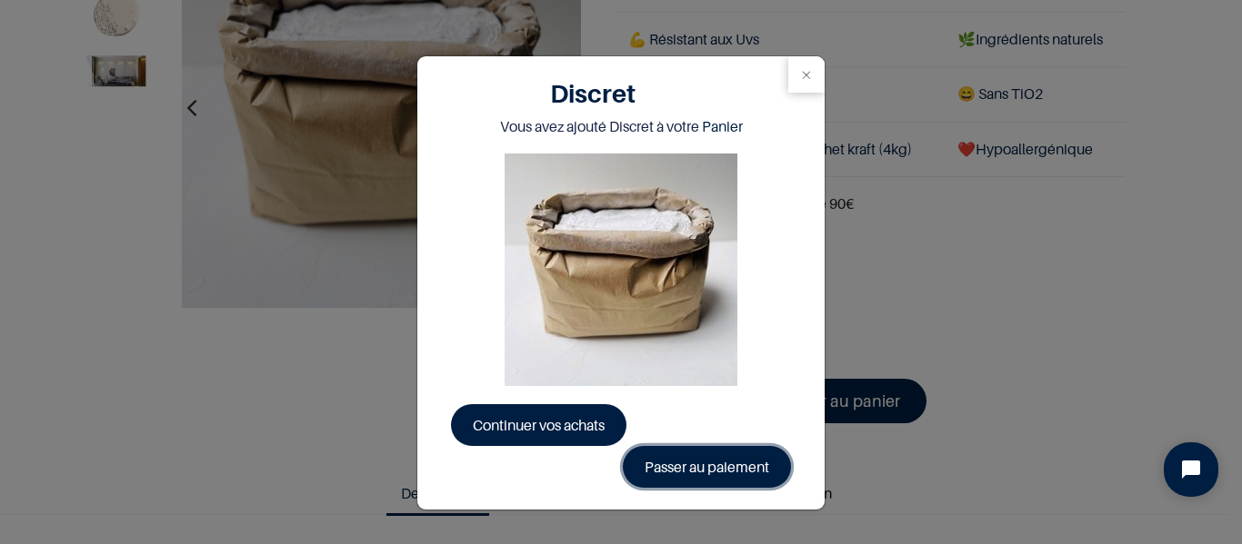
click at [699, 473] on link "Passer au paiement" at bounding box center [707, 467] width 168 height 42
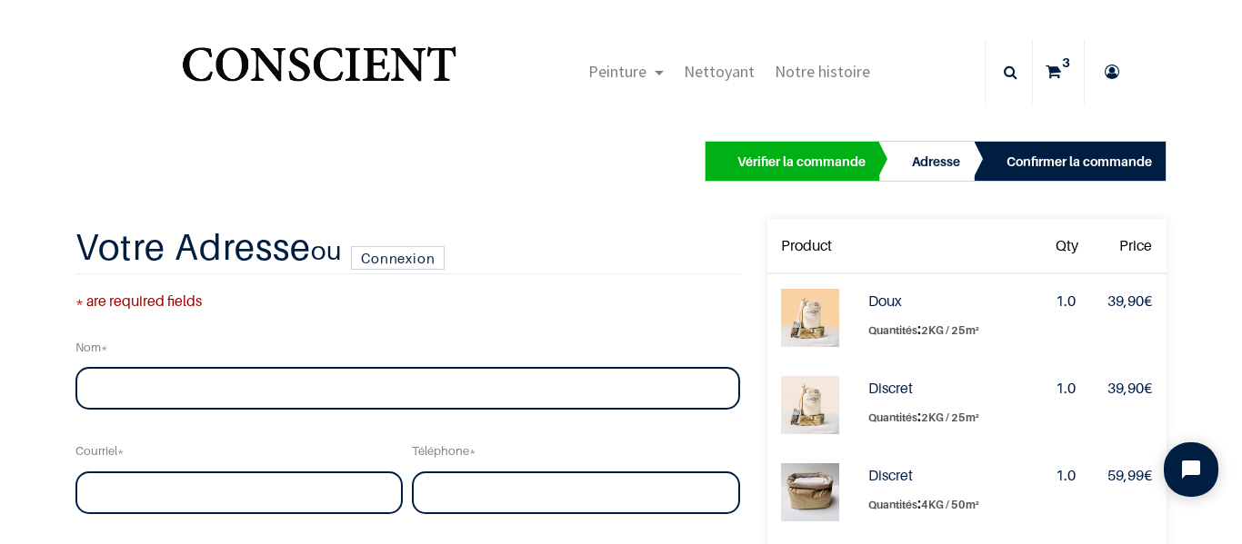
scroll to position [91, 0]
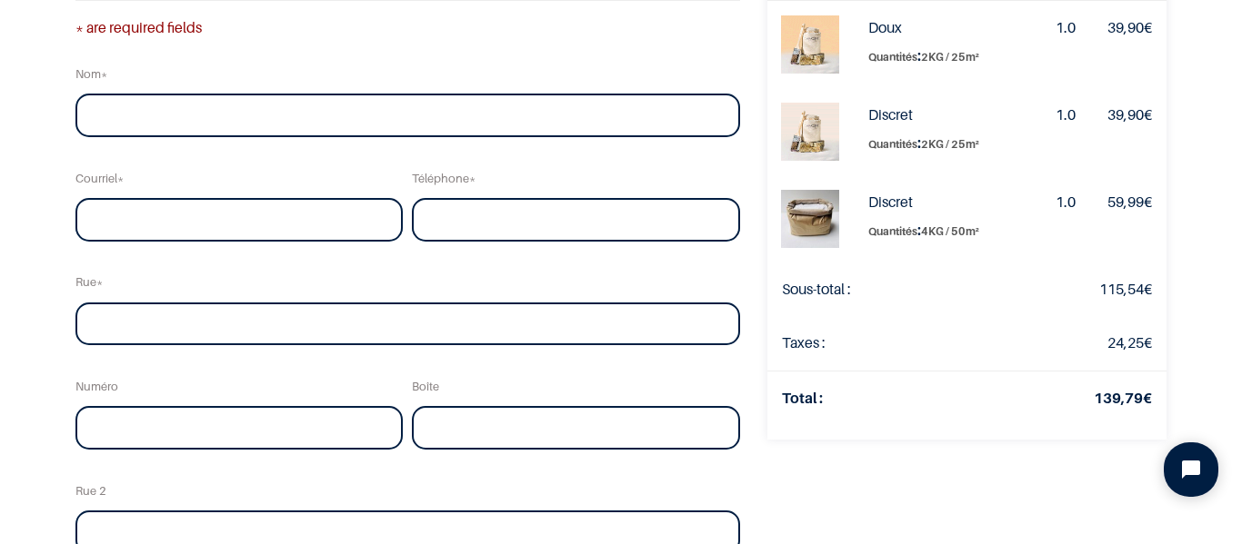
scroll to position [182, 0]
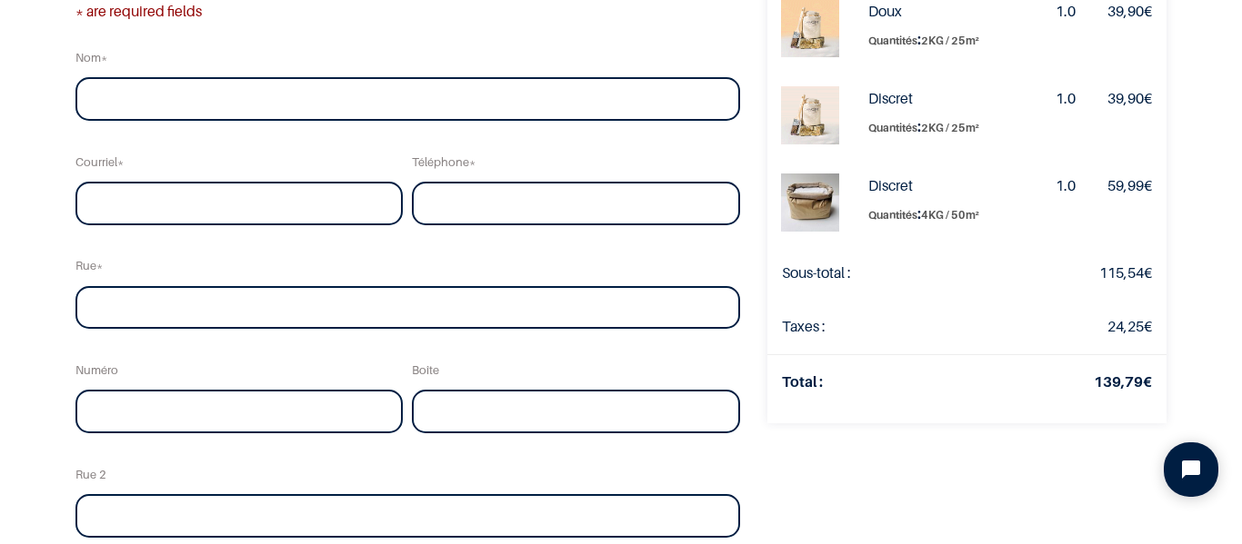
click at [899, 112] on div "Discret Quantités : 2KG / 25m²" at bounding box center [947, 112] width 158 height 53
click at [1041, 91] on td "1.0" at bounding box center [1067, 115] width 52 height 87
click at [1013, 98] on td "Discret Quantités : 2KG / 25m²" at bounding box center [946, 115] width 187 height 87
click at [868, 93] on strong "Discret" at bounding box center [890, 98] width 45 height 18
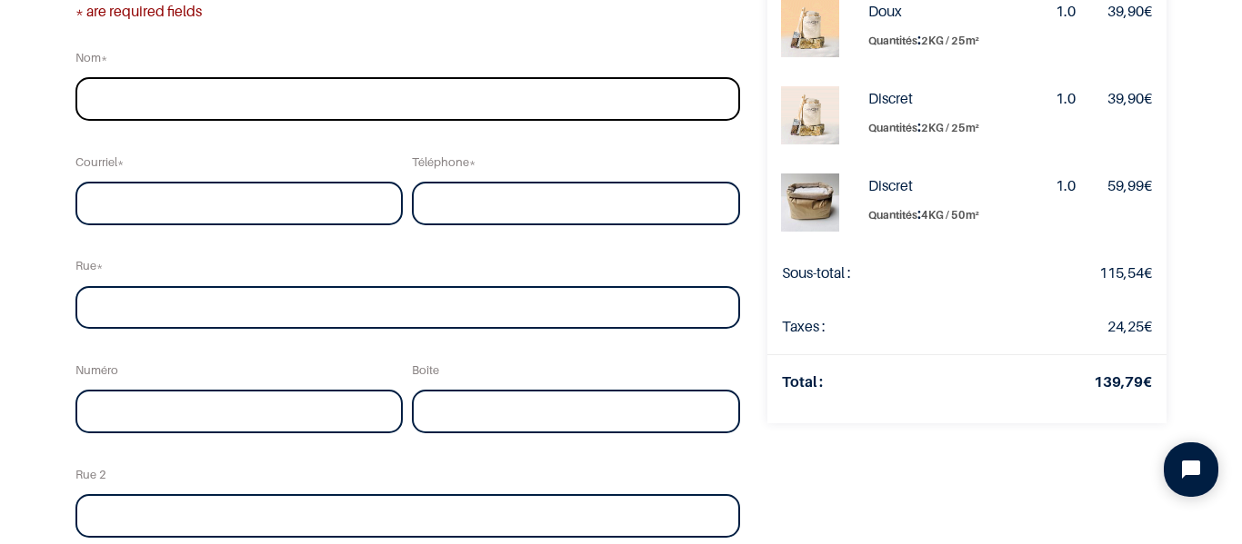
click at [155, 101] on input "text" at bounding box center [406, 99] width 663 height 44
click at [144, 198] on input "email" at bounding box center [238, 204] width 327 height 44
click at [87, 94] on input "Renard" at bounding box center [406, 99] width 663 height 44
type input "[PERSON_NAME]"
click at [128, 198] on input "email" at bounding box center [238, 204] width 327 height 44
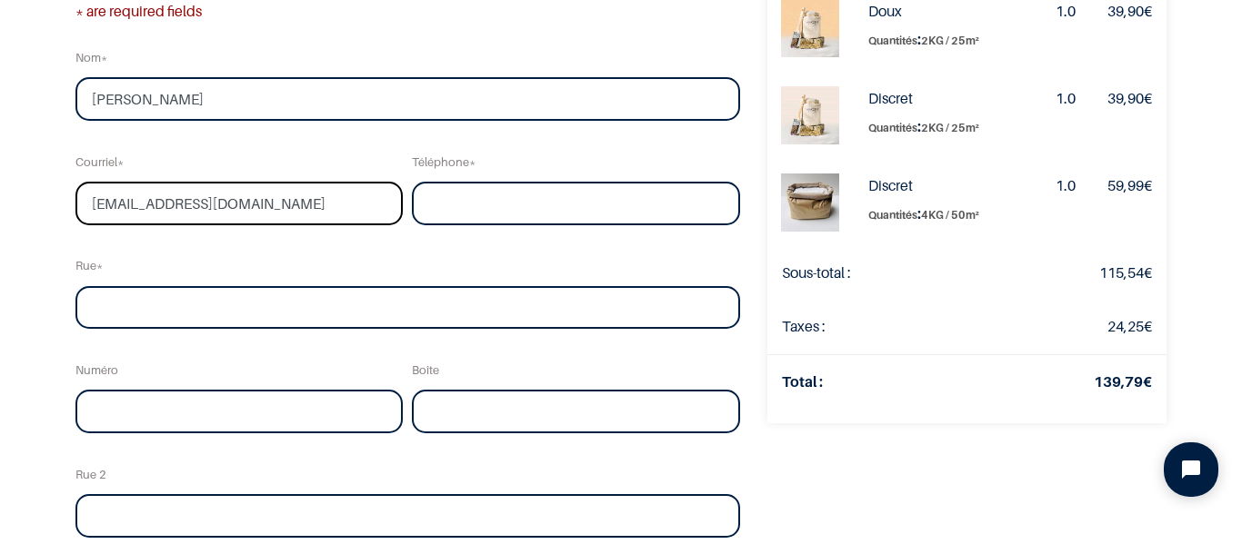
type input "[EMAIL_ADDRESS][DOMAIN_NAME]"
click at [549, 192] on input "tel" at bounding box center [575, 204] width 327 height 44
type input "0472 658 879"
click at [370, 299] on input "text" at bounding box center [406, 308] width 663 height 44
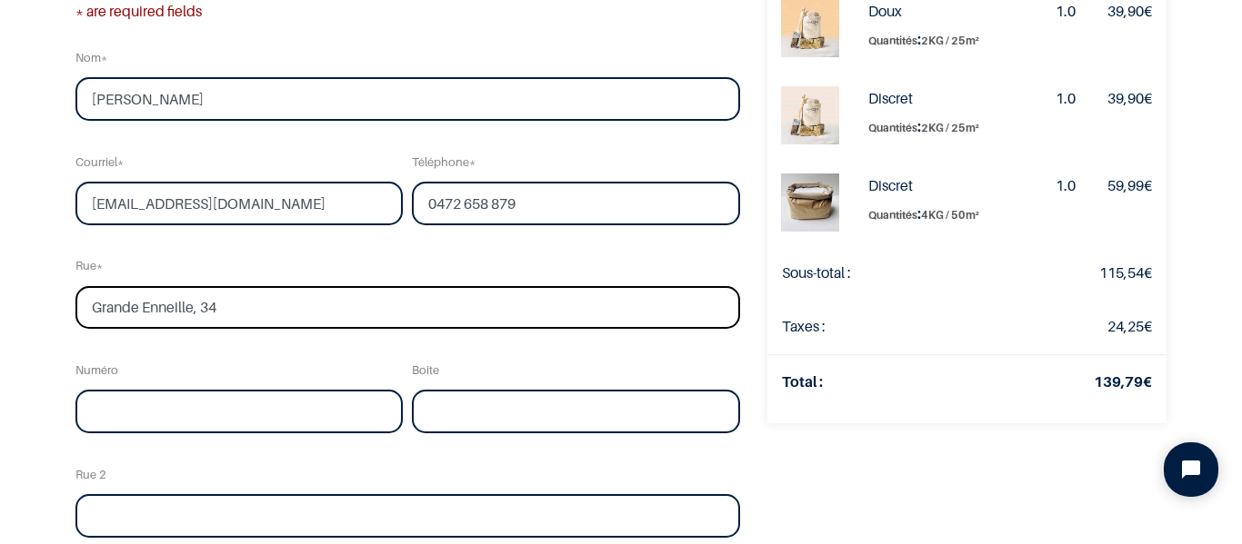
drag, startPoint x: 197, startPoint y: 310, endPoint x: 290, endPoint y: 313, distance: 92.7
click at [290, 313] on input "Grande Enneille, 34" at bounding box center [406, 308] width 663 height 44
type input "Grande Enneille"
click at [188, 418] on input "text" at bounding box center [238, 412] width 327 height 44
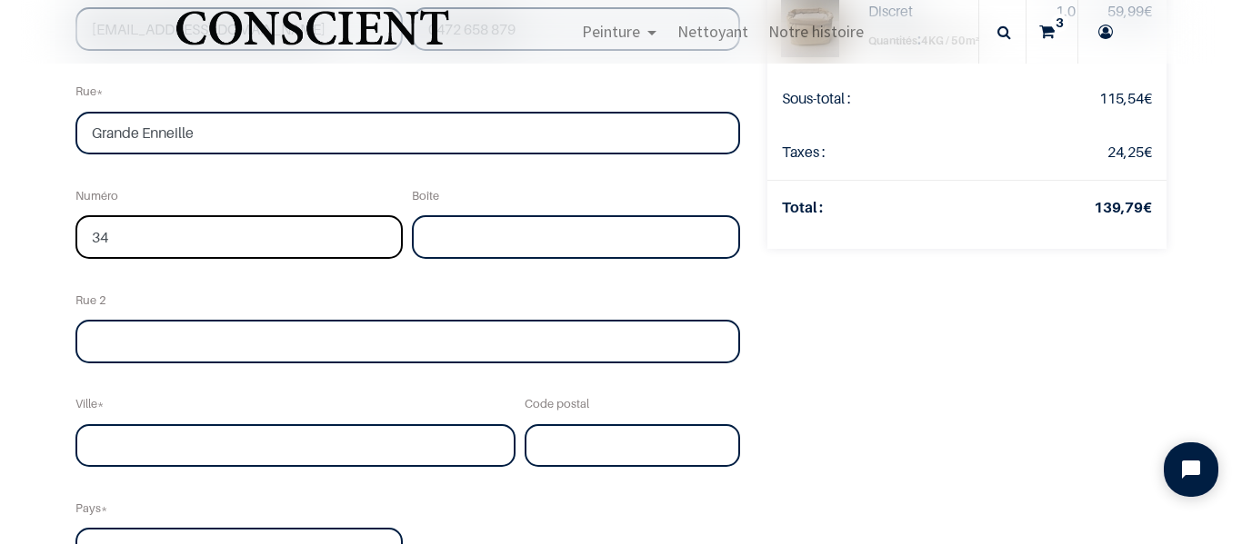
scroll to position [364, 0]
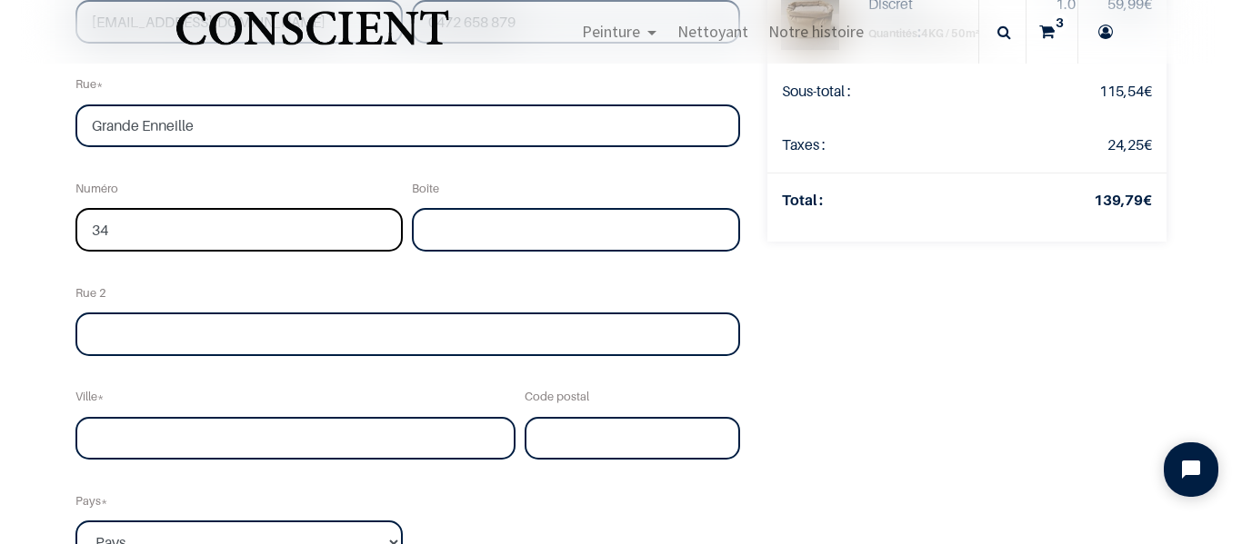
type input "34"
click at [191, 437] on input "text" at bounding box center [295, 439] width 440 height 44
type input "Durbuy"
click at [581, 442] on input "text" at bounding box center [631, 439] width 215 height 44
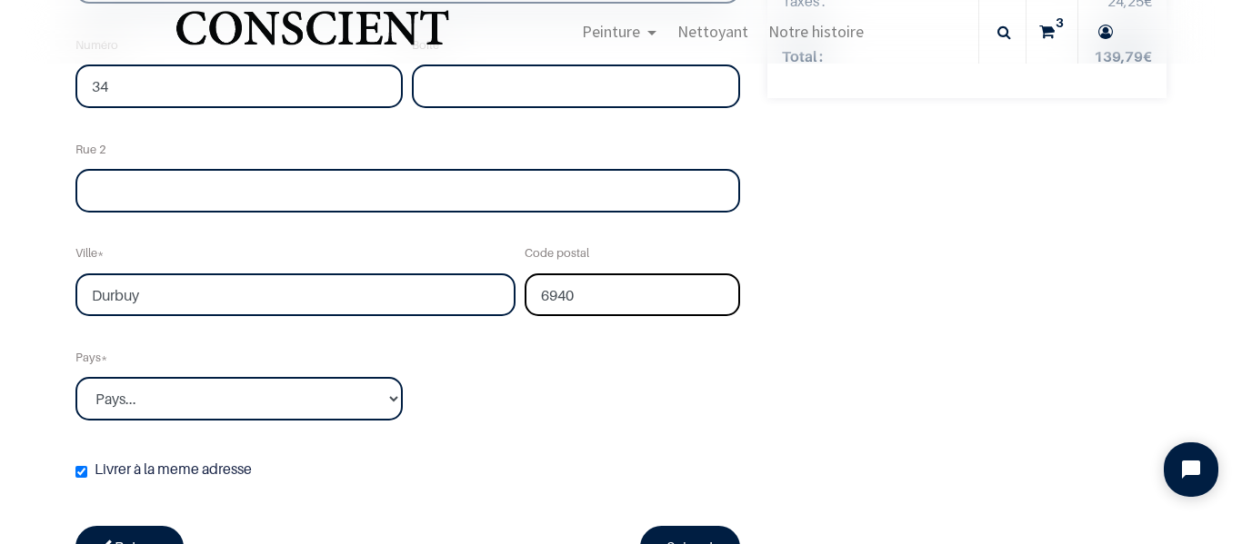
scroll to position [636, 0]
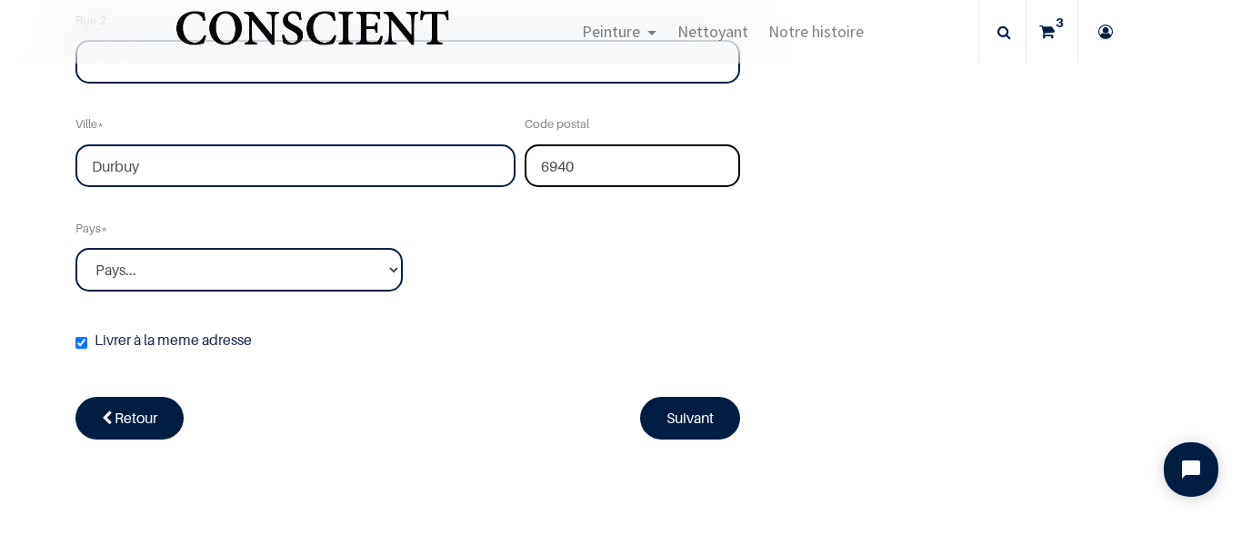
type input "6940"
click at [380, 263] on select "Pays... Afghanistan Afrique du sud Albanie Algérie" at bounding box center [238, 270] width 327 height 44
select select "20"
click at [75, 248] on select "Pays... Afghanistan Afrique du sud Albanie Algérie" at bounding box center [238, 270] width 327 height 44
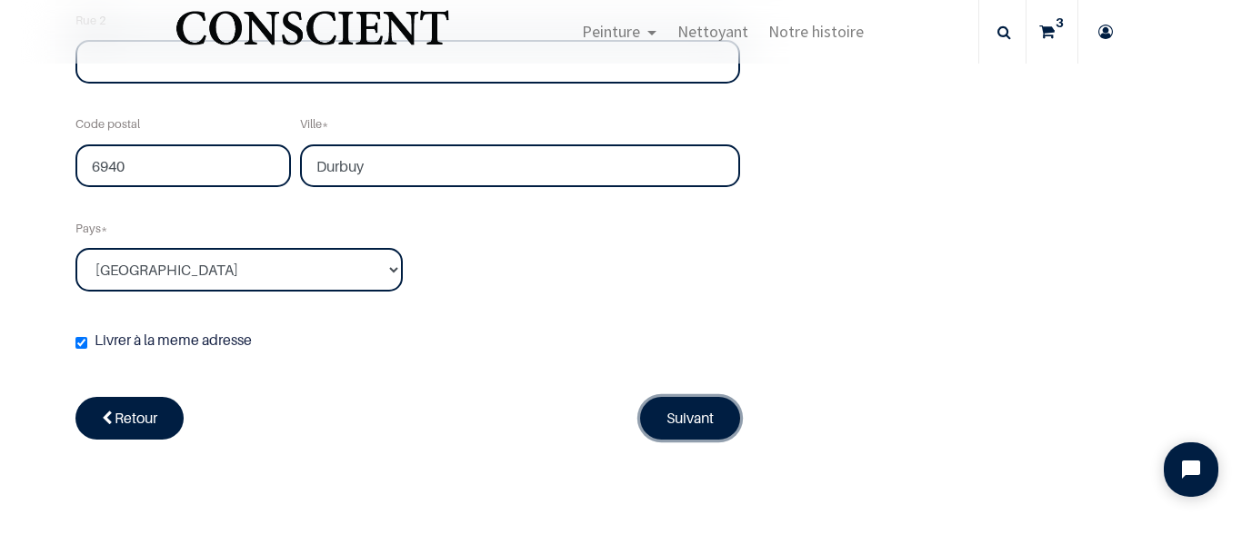
click at [698, 425] on link "Suivant" at bounding box center [690, 418] width 100 height 42
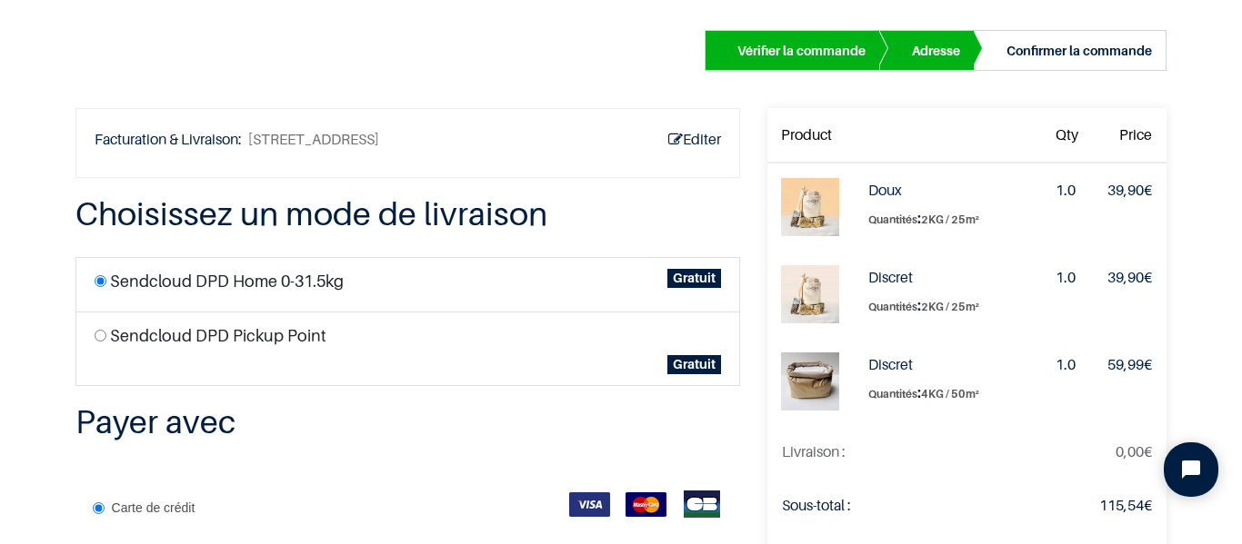
scroll to position [20, 0]
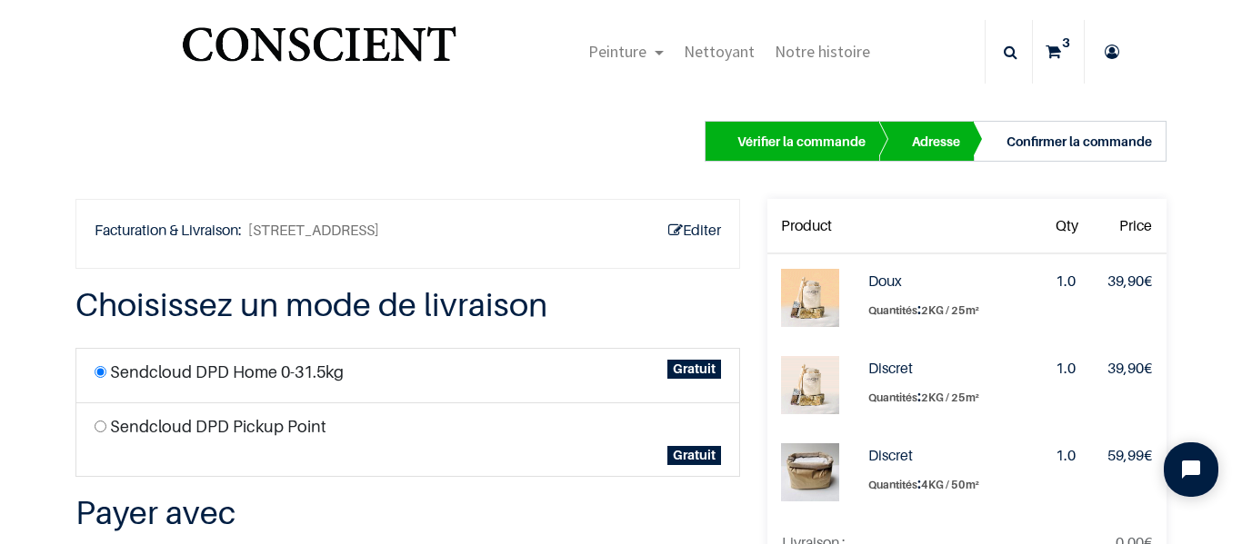
click at [1041, 285] on td "1.0" at bounding box center [1067, 298] width 52 height 88
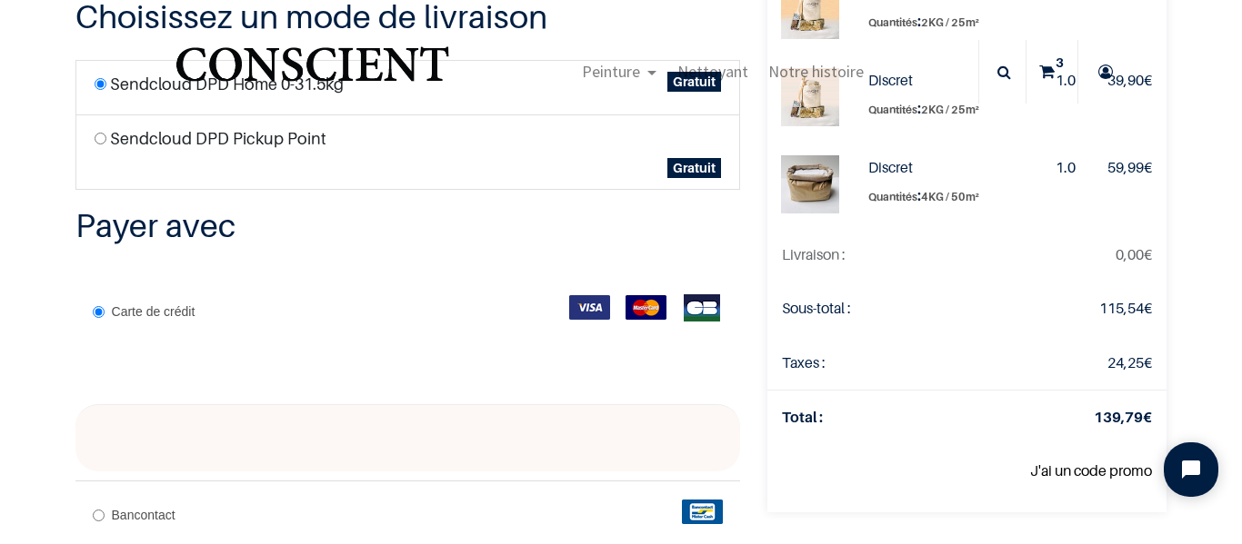
scroll to position [0, 0]
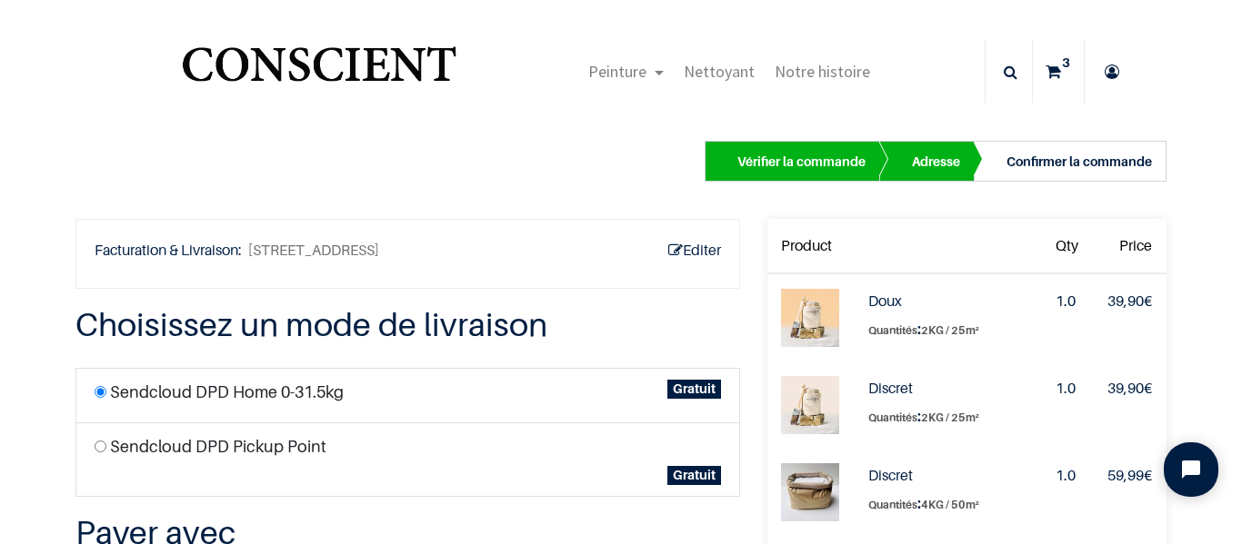
click at [868, 335] on span "Quantités" at bounding box center [892, 331] width 49 height 14
click at [1045, 57] on icon at bounding box center [1052, 72] width 15 height 64
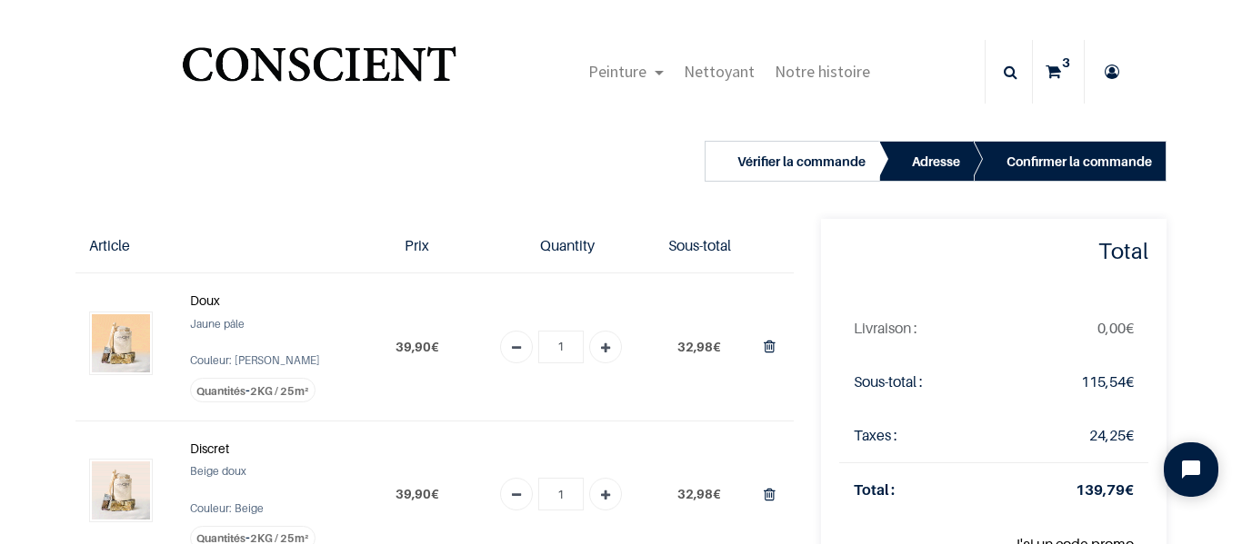
click at [512, 497] on icon "Remove one" at bounding box center [516, 496] width 9 height 33
type input "0"
click at [763, 496] on icon "Supprimer du panier" at bounding box center [769, 495] width 12 height 25
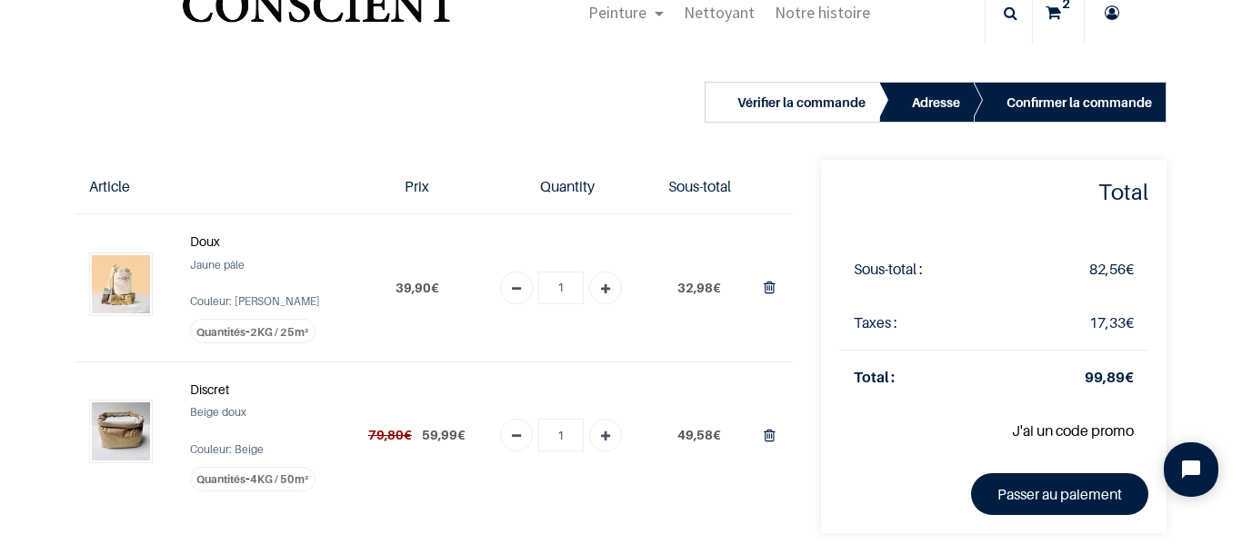
scroll to position [91, 0]
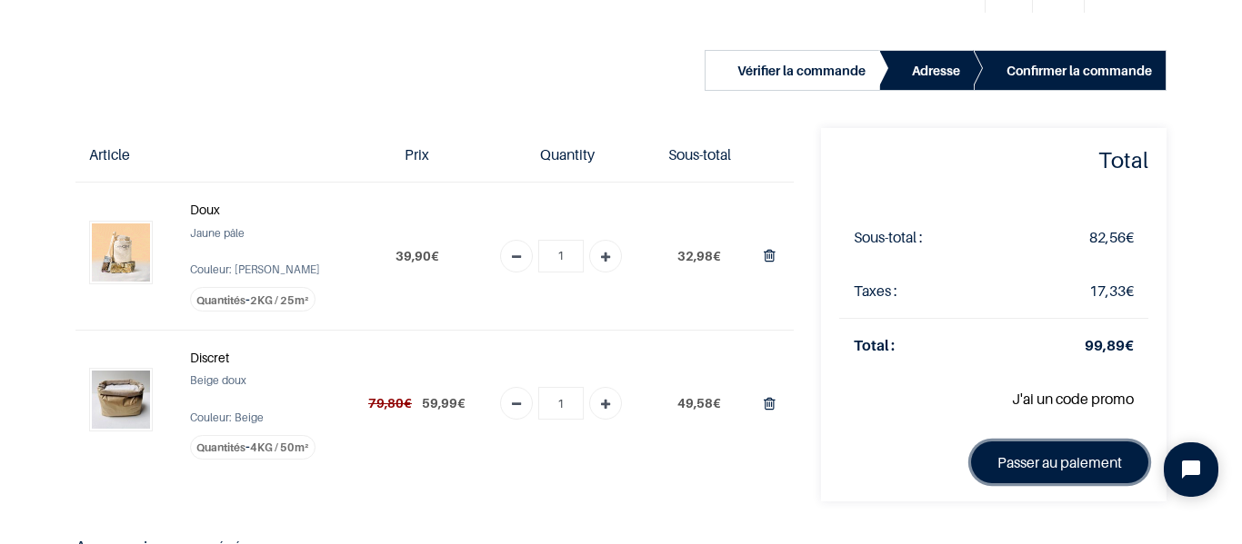
click at [1067, 462] on link "Passer au paiement" at bounding box center [1059, 463] width 177 height 42
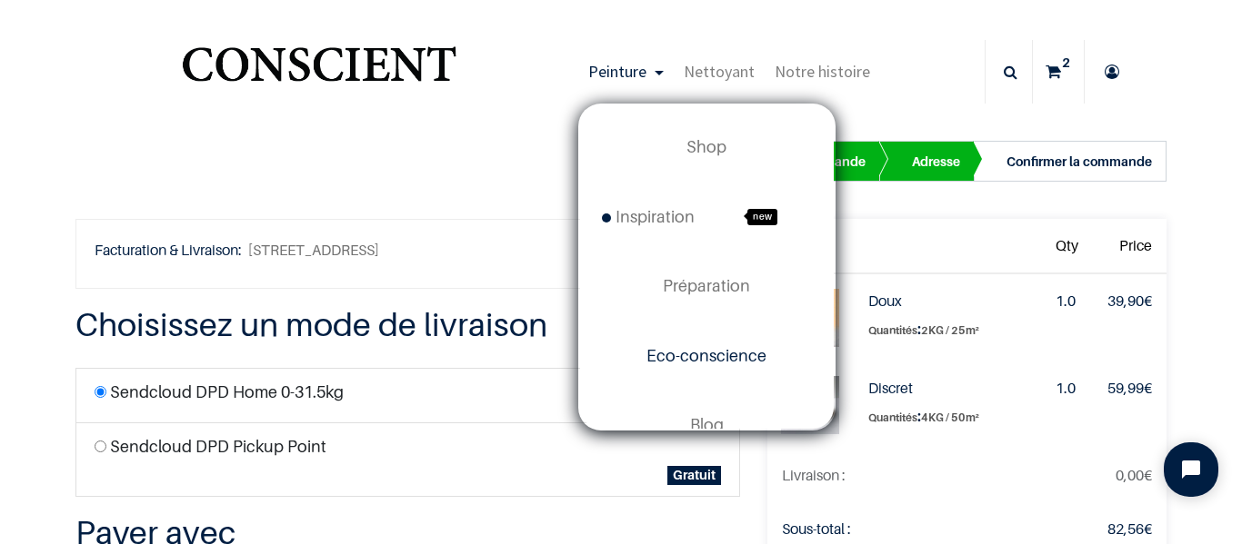
scroll to position [38, 0]
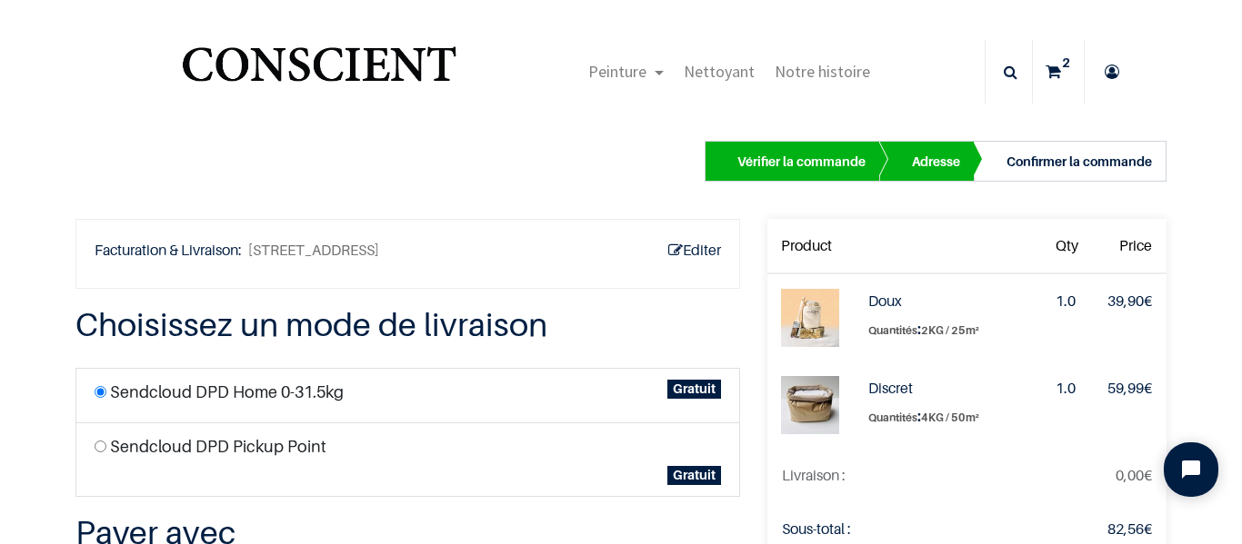
click at [1097, 77] on icon at bounding box center [1111, 72] width 29 height 64
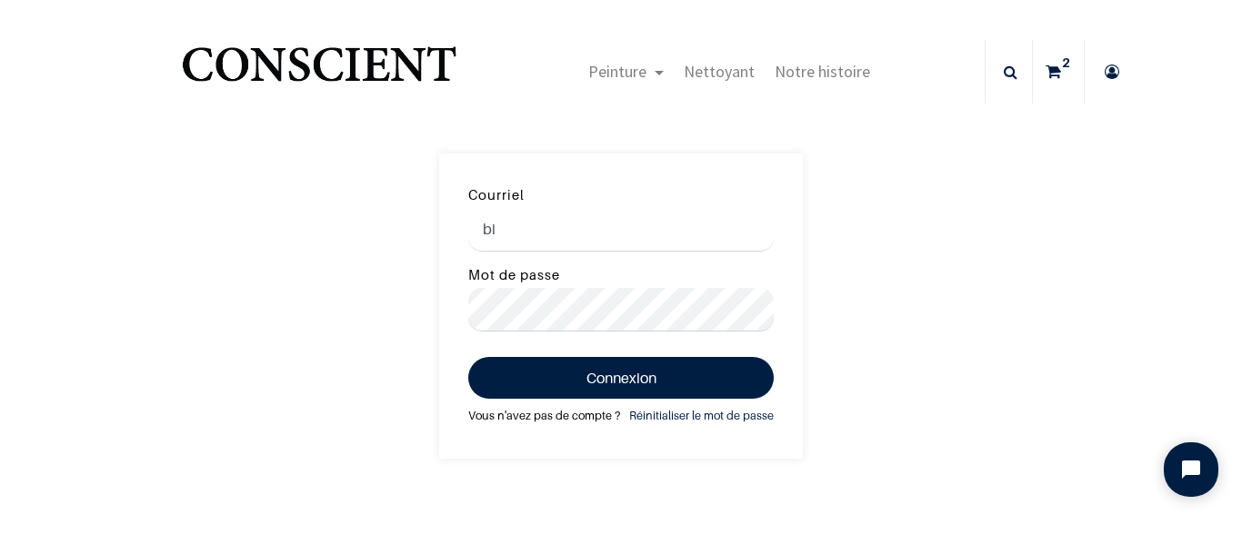
type input "bi"
click at [558, 416] on link "Vous n'avez pas de compte ?" at bounding box center [544, 416] width 152 height 20
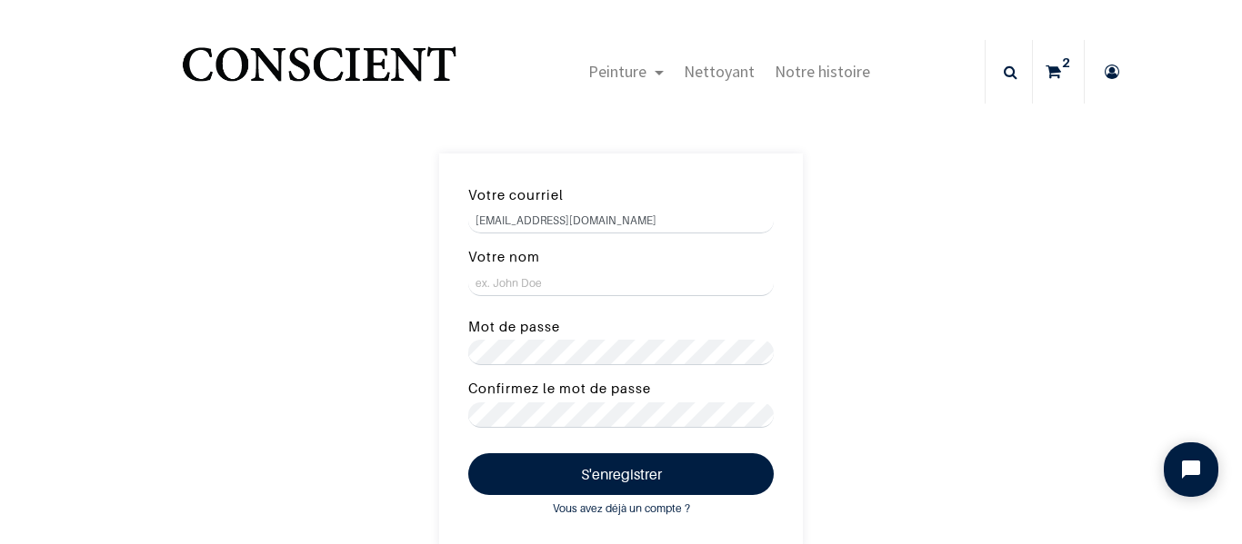
type input "[EMAIL_ADDRESS][DOMAIN_NAME]"
click at [585, 280] on input "Votre nom" at bounding box center [620, 283] width 305 height 25
type input "[PERSON_NAME]"
click at [1060, 74] on link "2" at bounding box center [1057, 72] width 51 height 64
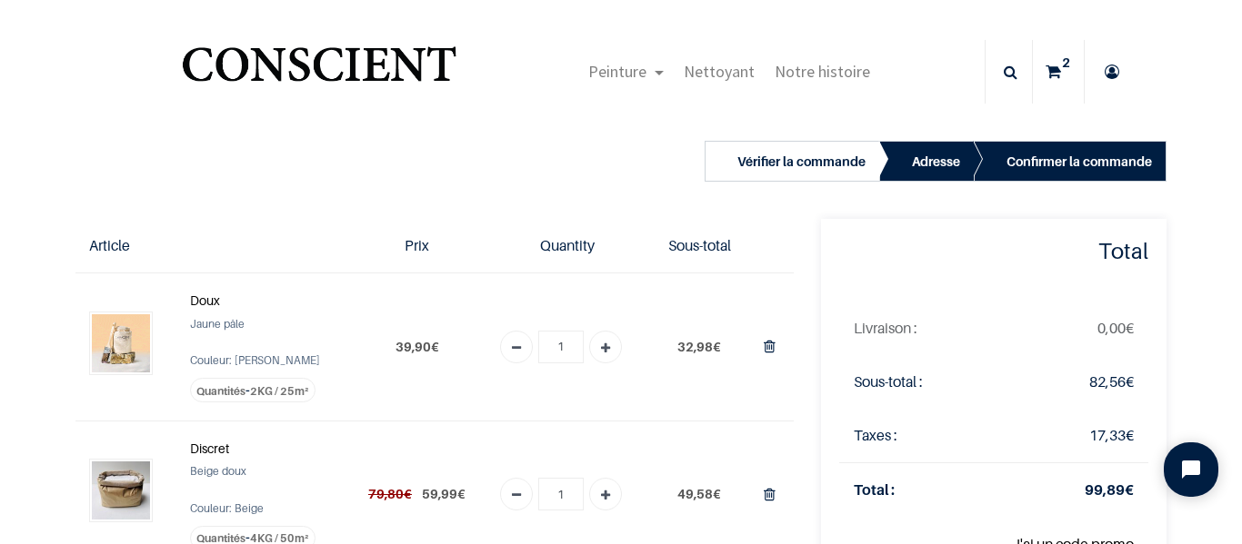
scroll to position [91, 0]
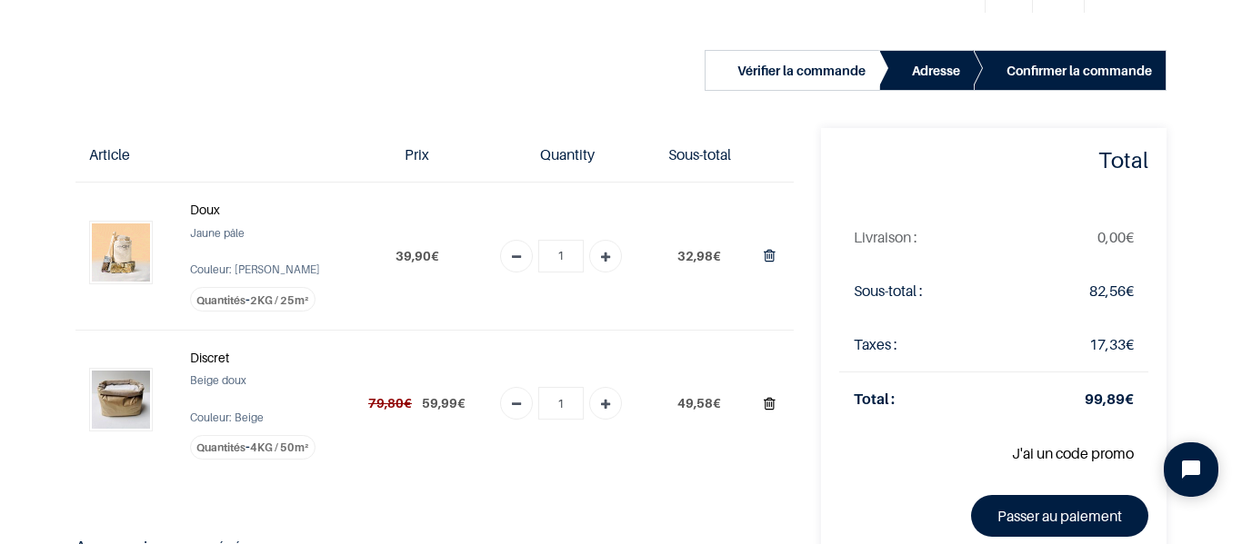
click at [763, 402] on icon "Supprimer du panier" at bounding box center [769, 404] width 12 height 25
type input "0"
click at [763, 398] on icon "Supprimer du panier" at bounding box center [769, 404] width 12 height 25
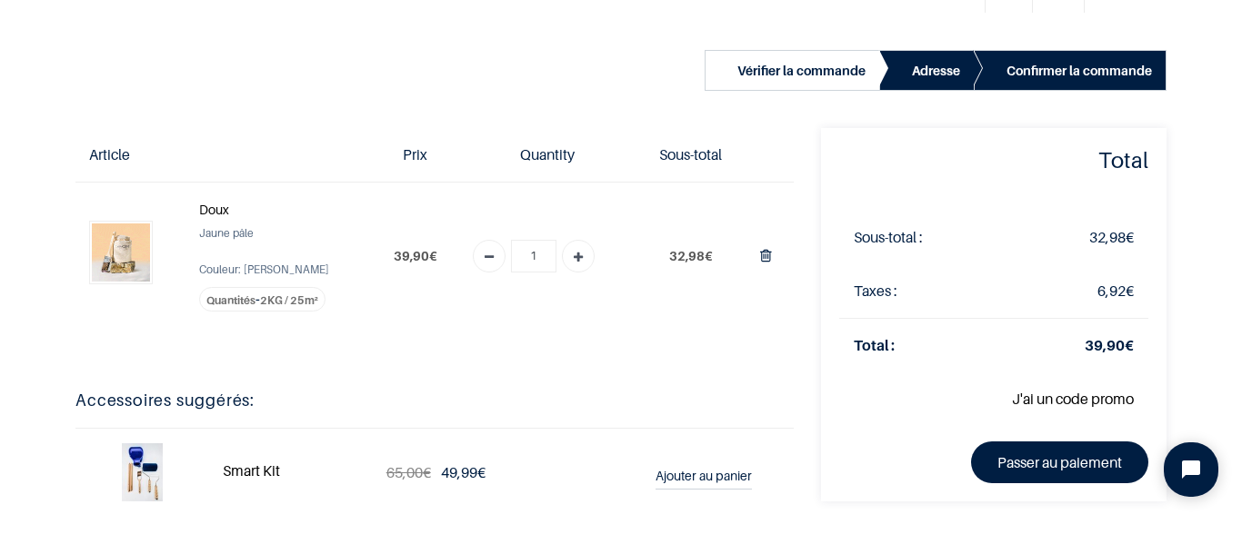
scroll to position [182, 0]
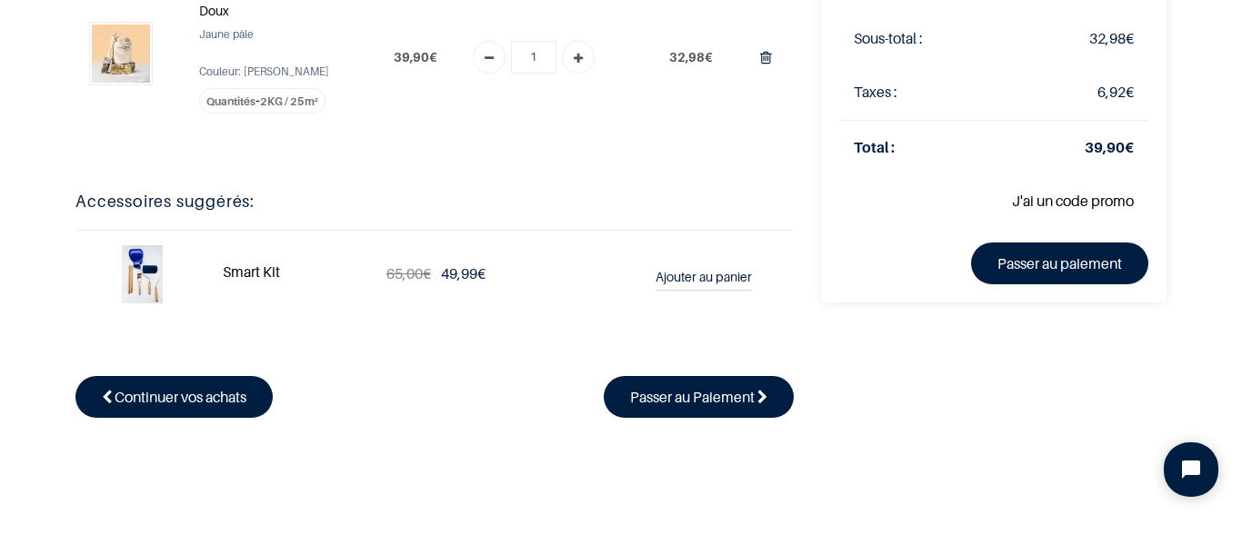
click at [134, 271] on img at bounding box center [142, 274] width 41 height 58
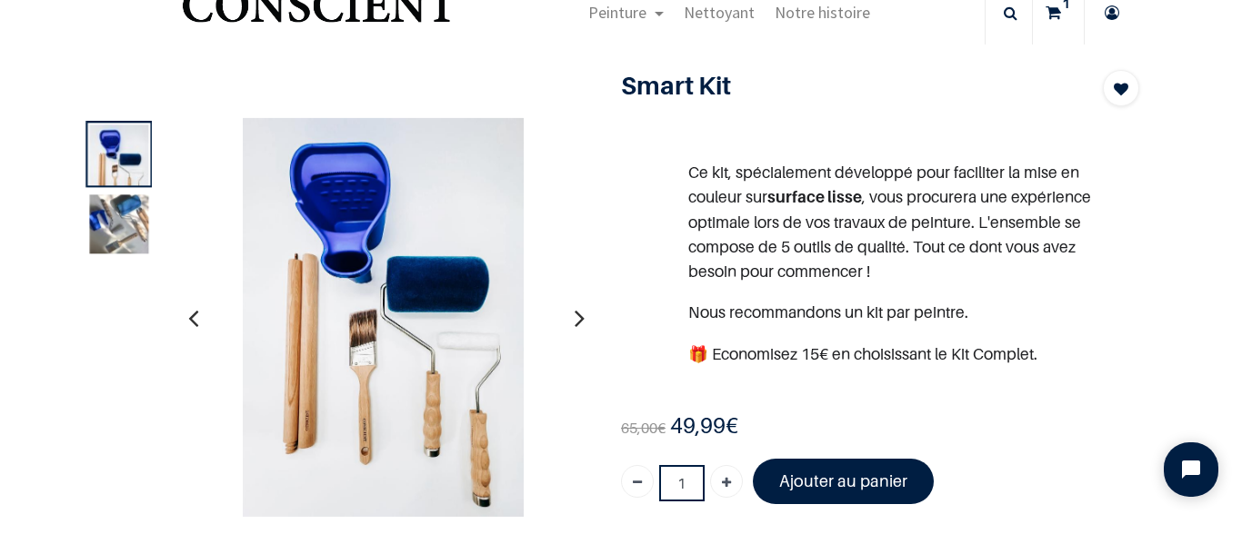
scroll to position [91, 0]
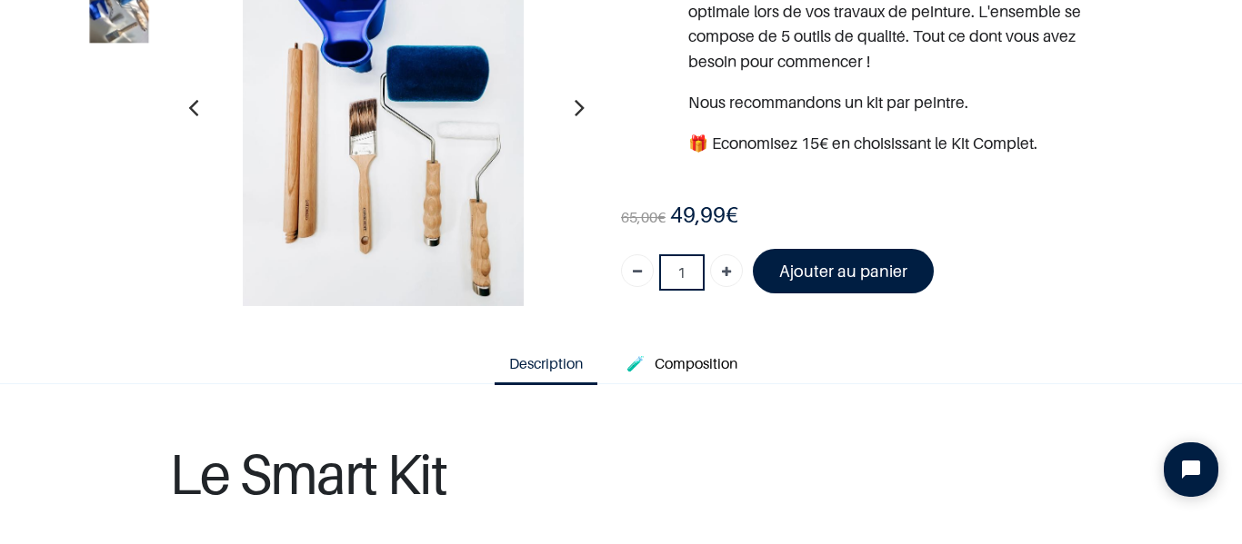
scroll to position [182, 0]
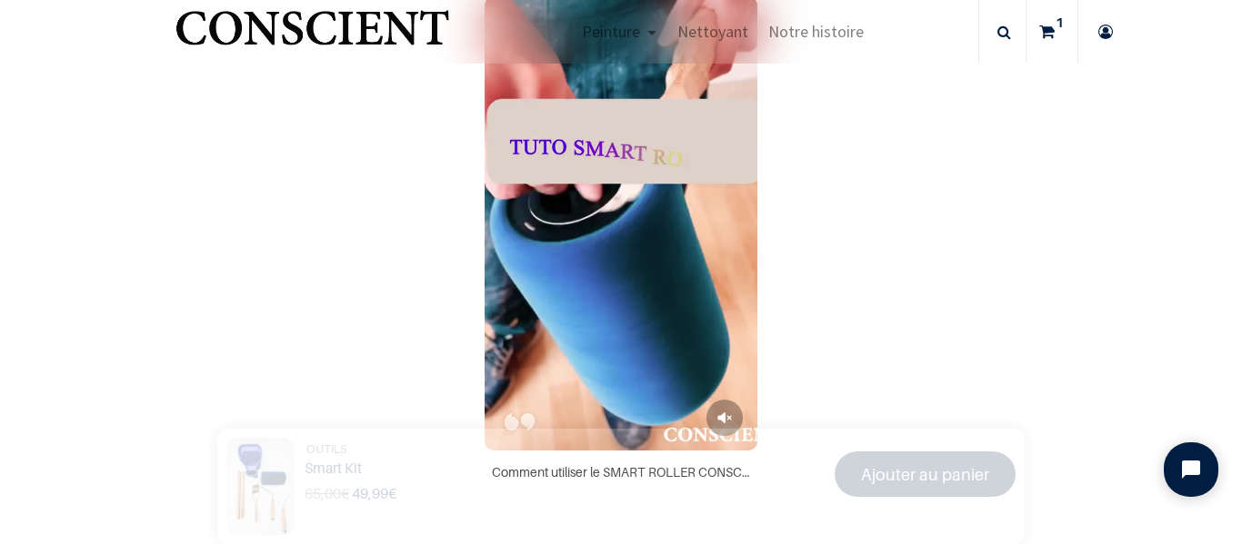
scroll to position [1000, 0]
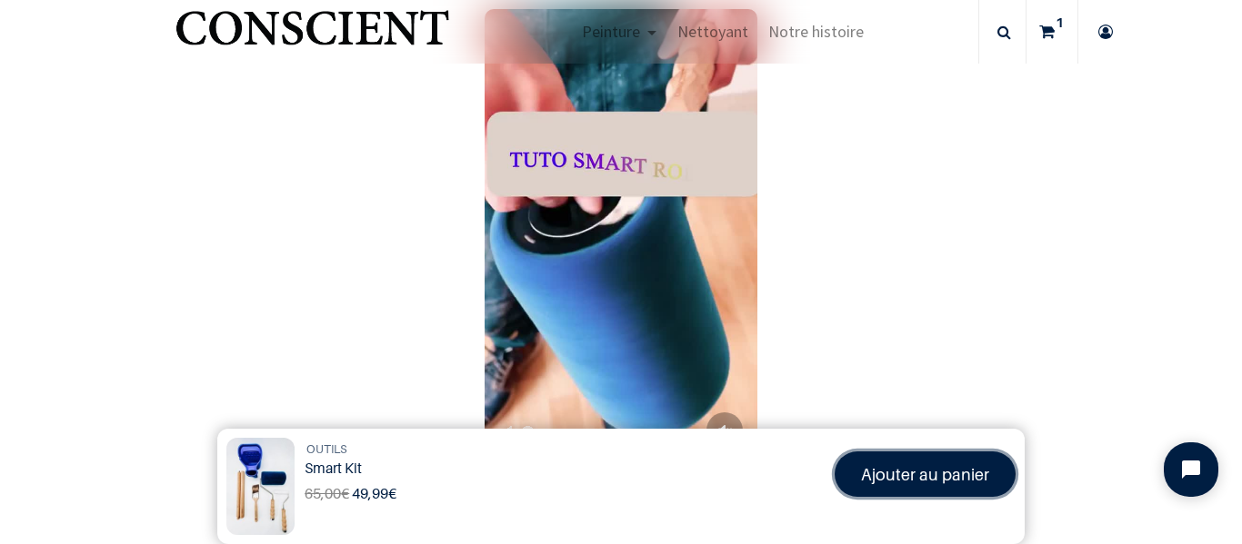
click at [892, 484] on font "Ajouter au panier" at bounding box center [925, 474] width 128 height 19
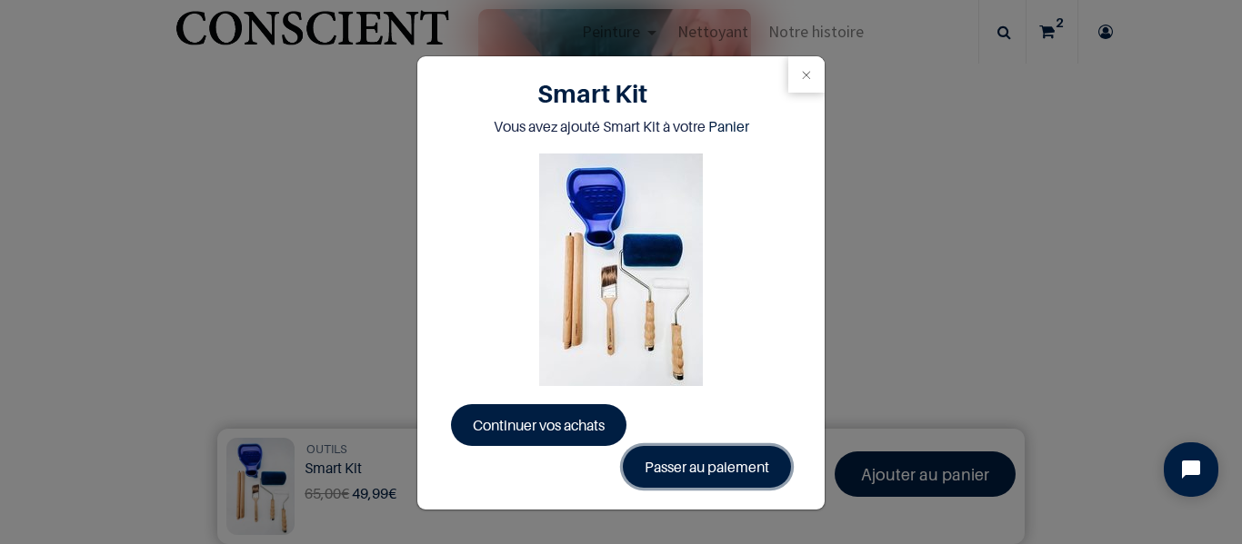
click at [707, 471] on link "Passer au paiement" at bounding box center [707, 467] width 168 height 42
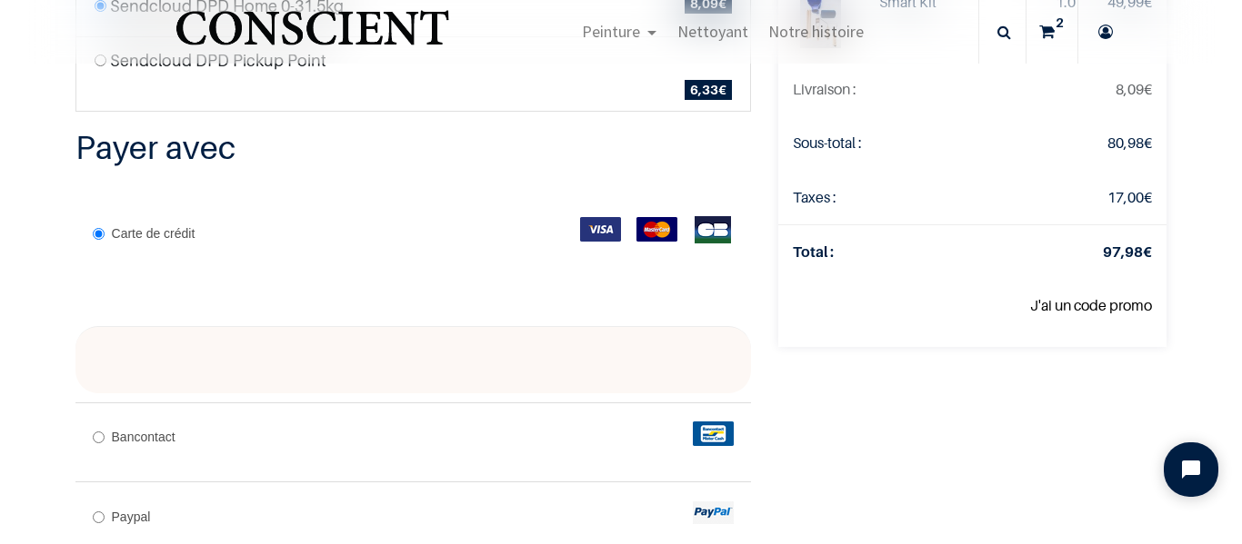
scroll to position [364, 0]
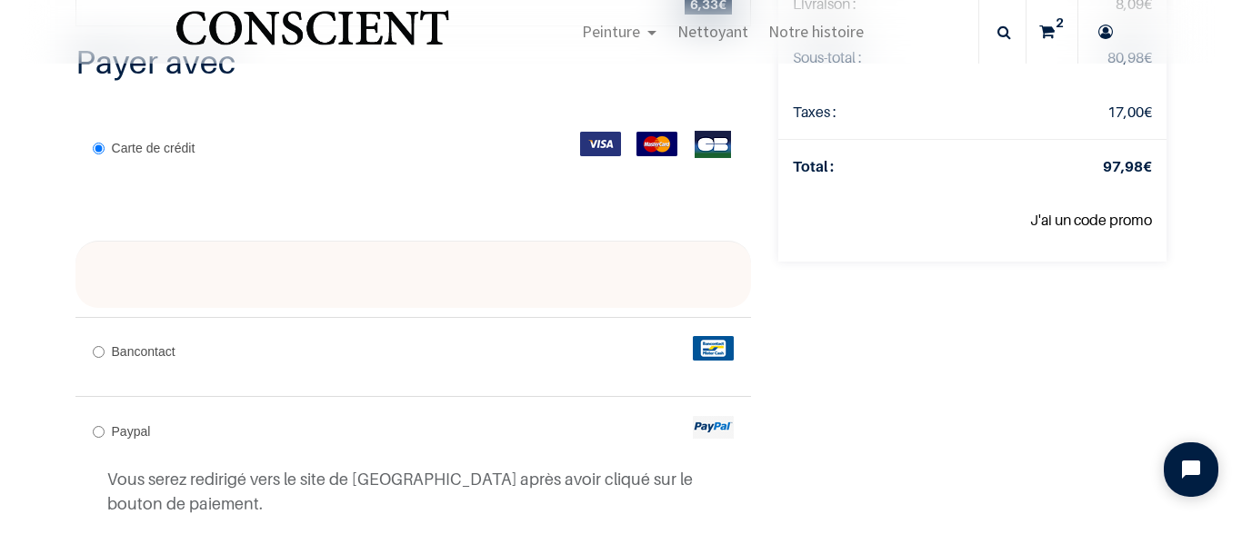
click at [99, 351] on input "Bancontact" at bounding box center [99, 352] width 12 height 12
radio input "true"
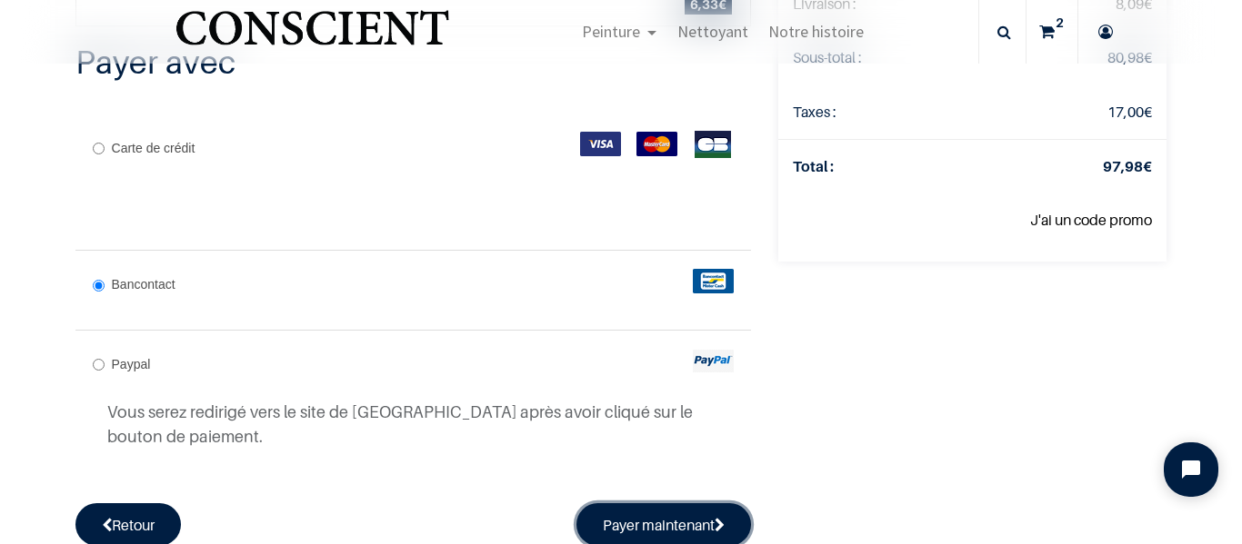
click at [667, 529] on button "Payer maintenant" at bounding box center [663, 525] width 175 height 42
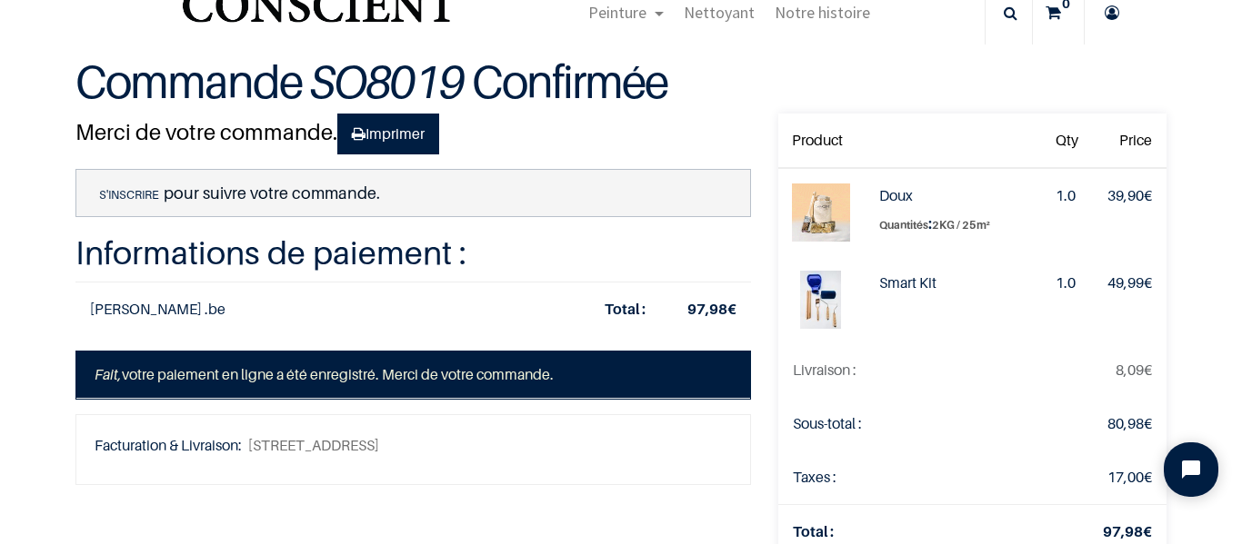
scroll to position [91, 0]
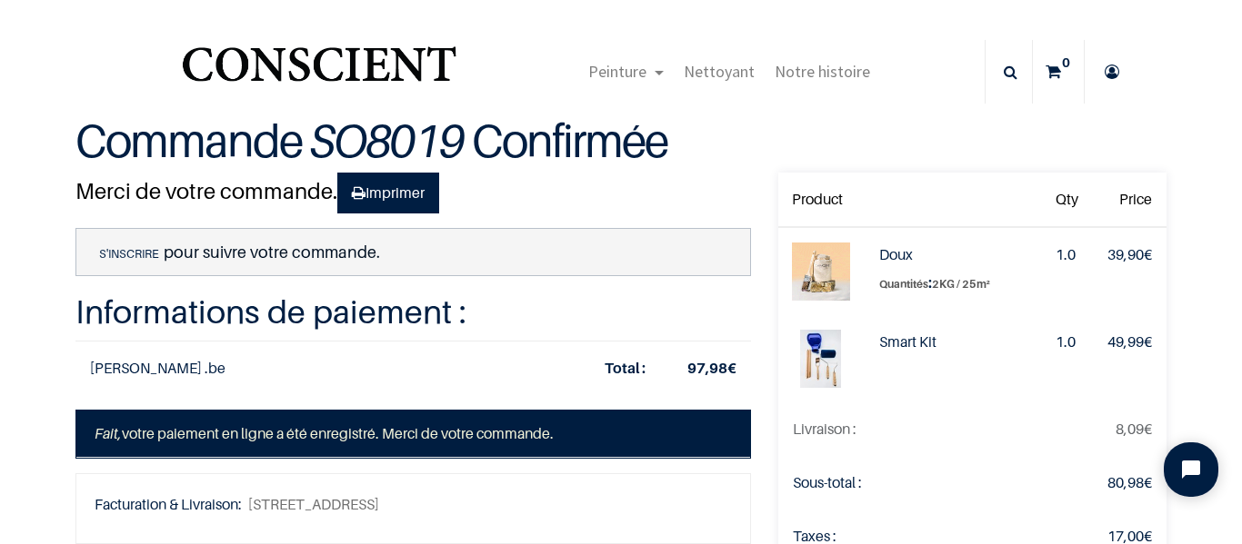
click at [144, 244] on p "S'inscrire pour suivre votre commande." at bounding box center [412, 252] width 674 height 48
click at [145, 253] on link "S'inscrire" at bounding box center [129, 253] width 69 height 16
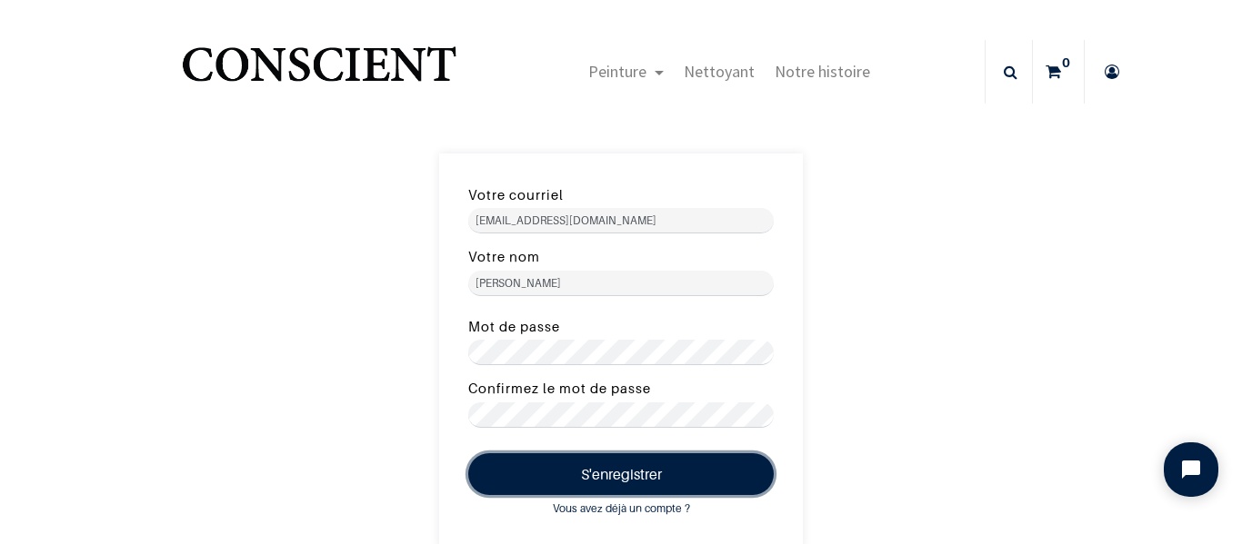
click at [650, 478] on button "S'enregistrer" at bounding box center [620, 475] width 305 height 42
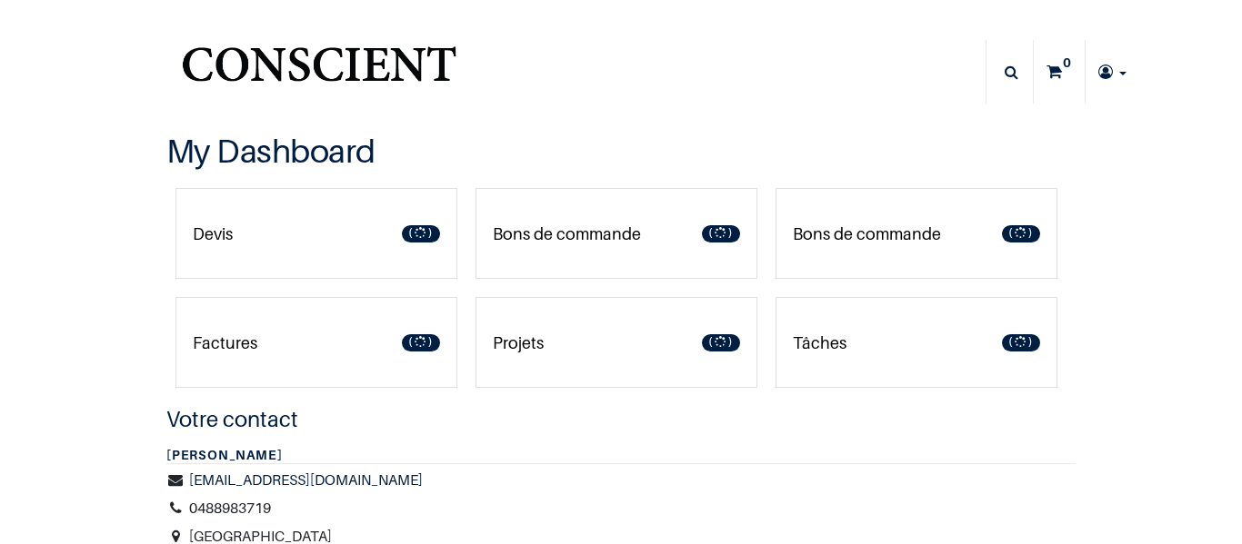
type input "[EMAIL_ADDRESS][DOMAIN_NAME]"
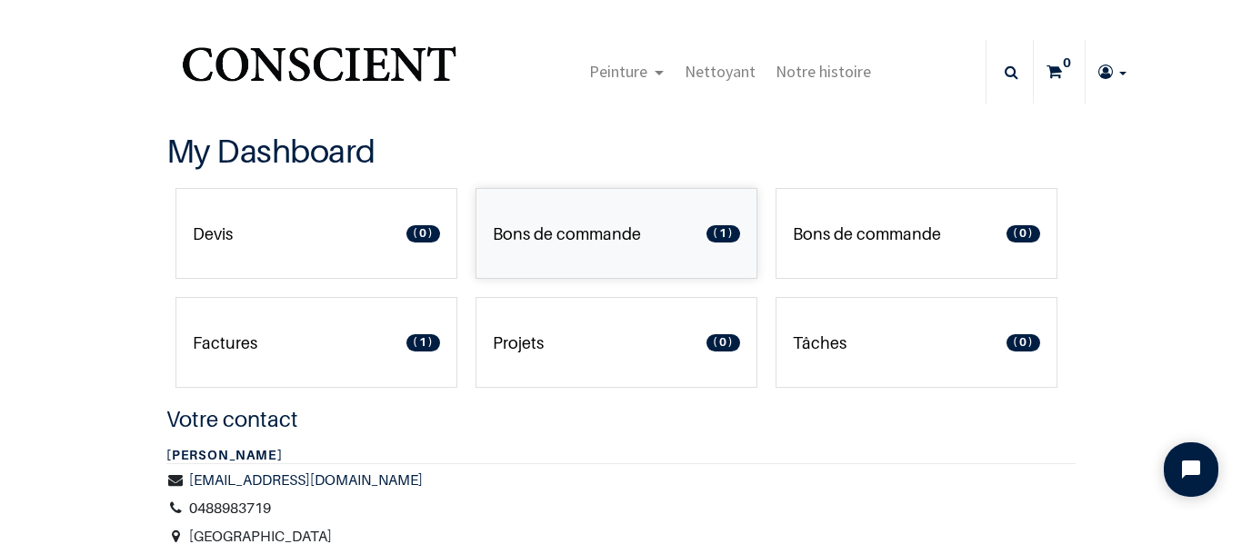
click at [615, 240] on p "Bons de commande" at bounding box center [567, 234] width 148 height 25
